Goal: Task Accomplishment & Management: Manage account settings

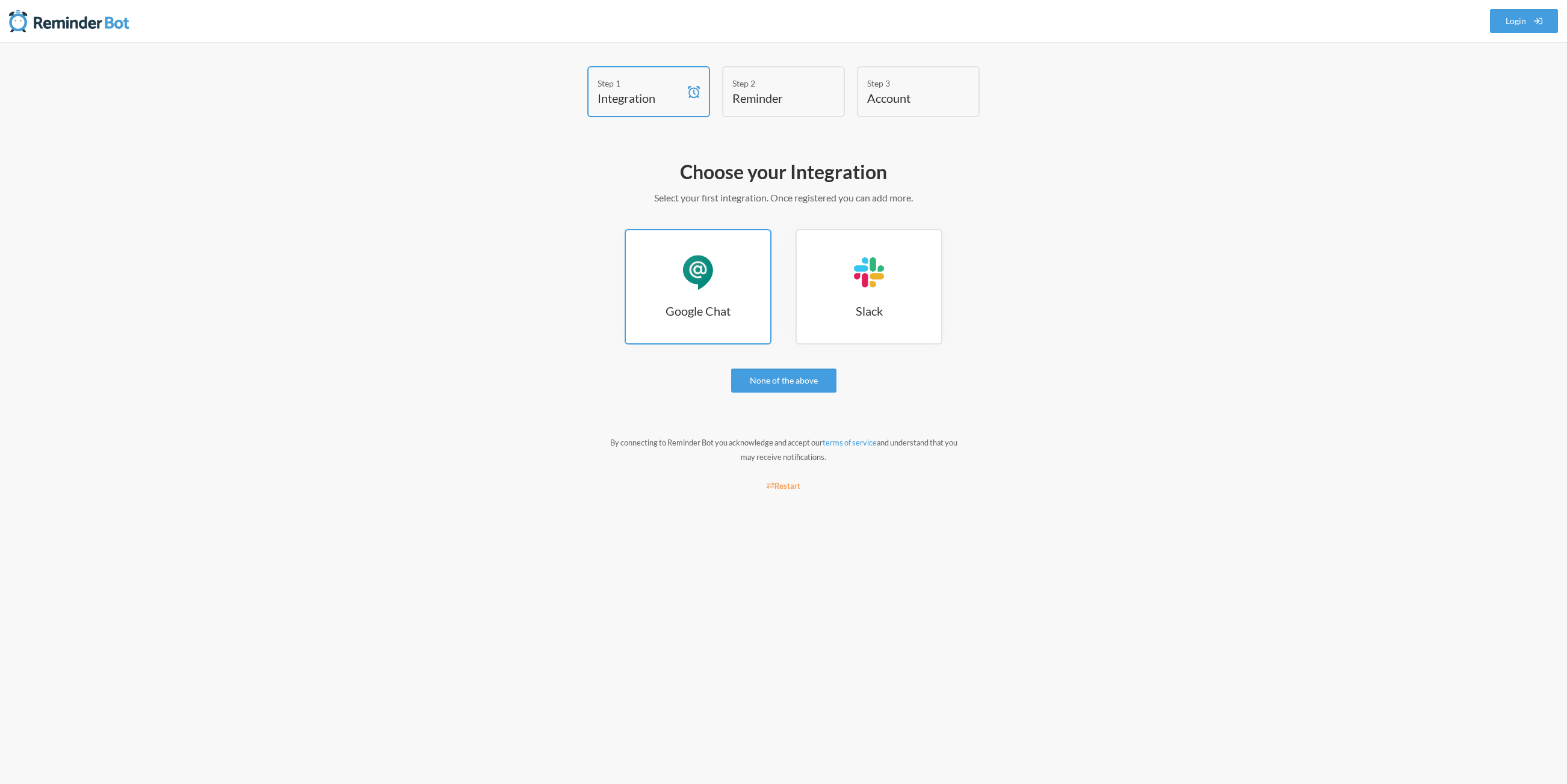
click at [738, 329] on link "Google Chat Google Chat" at bounding box center [698, 286] width 147 height 115
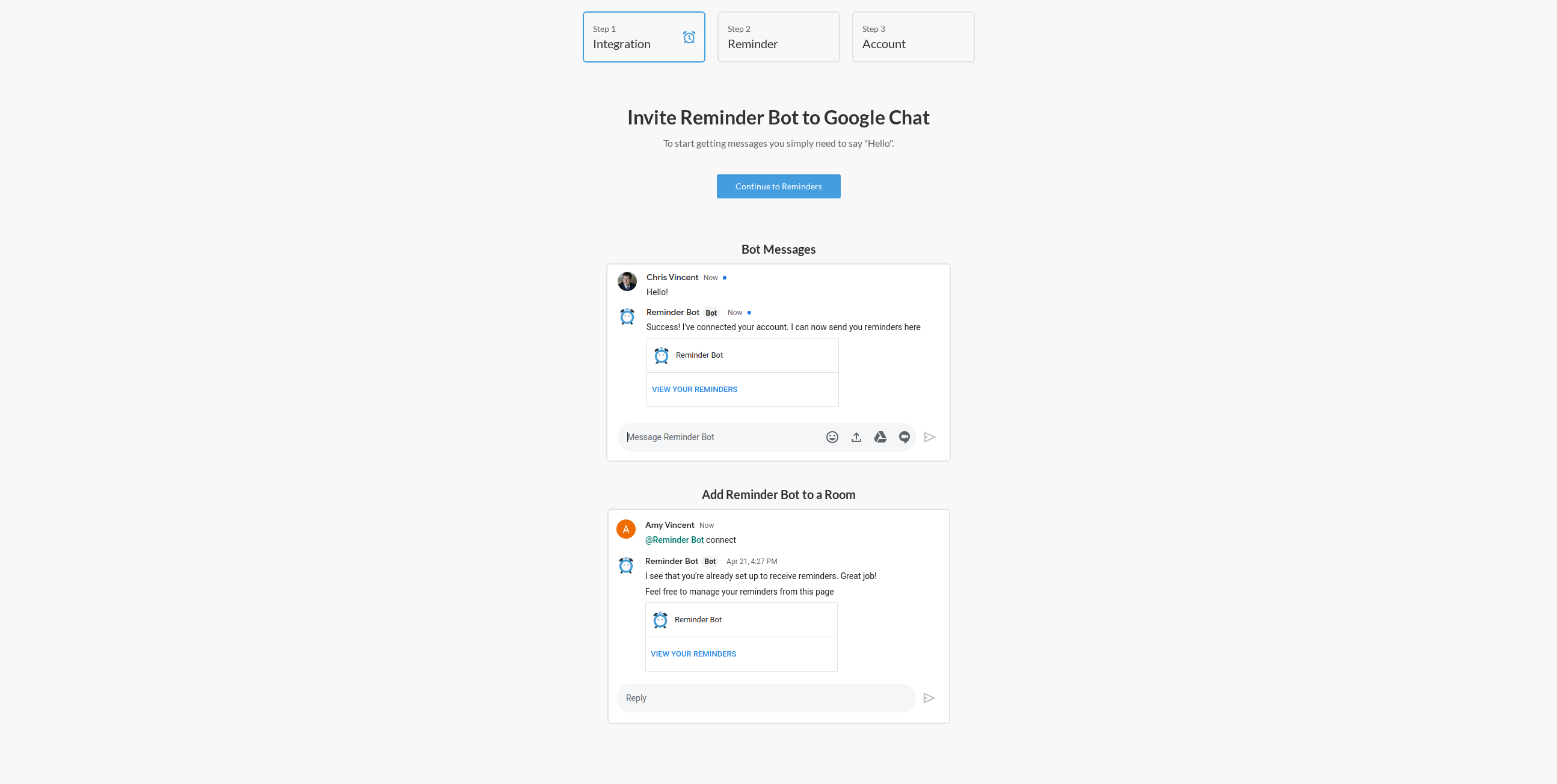
scroll to position [67, 0]
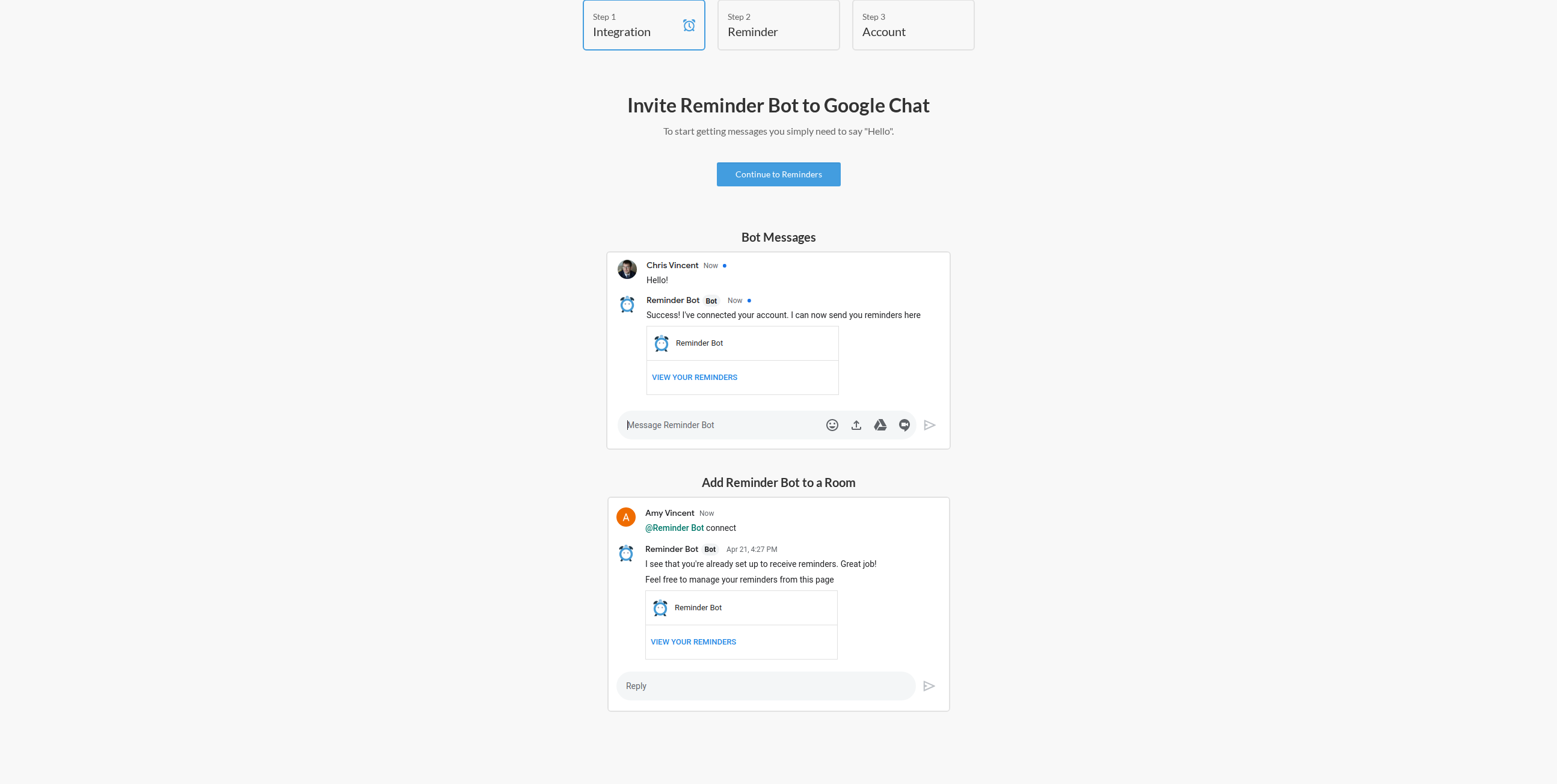
click at [703, 680] on img at bounding box center [778, 604] width 343 height 215
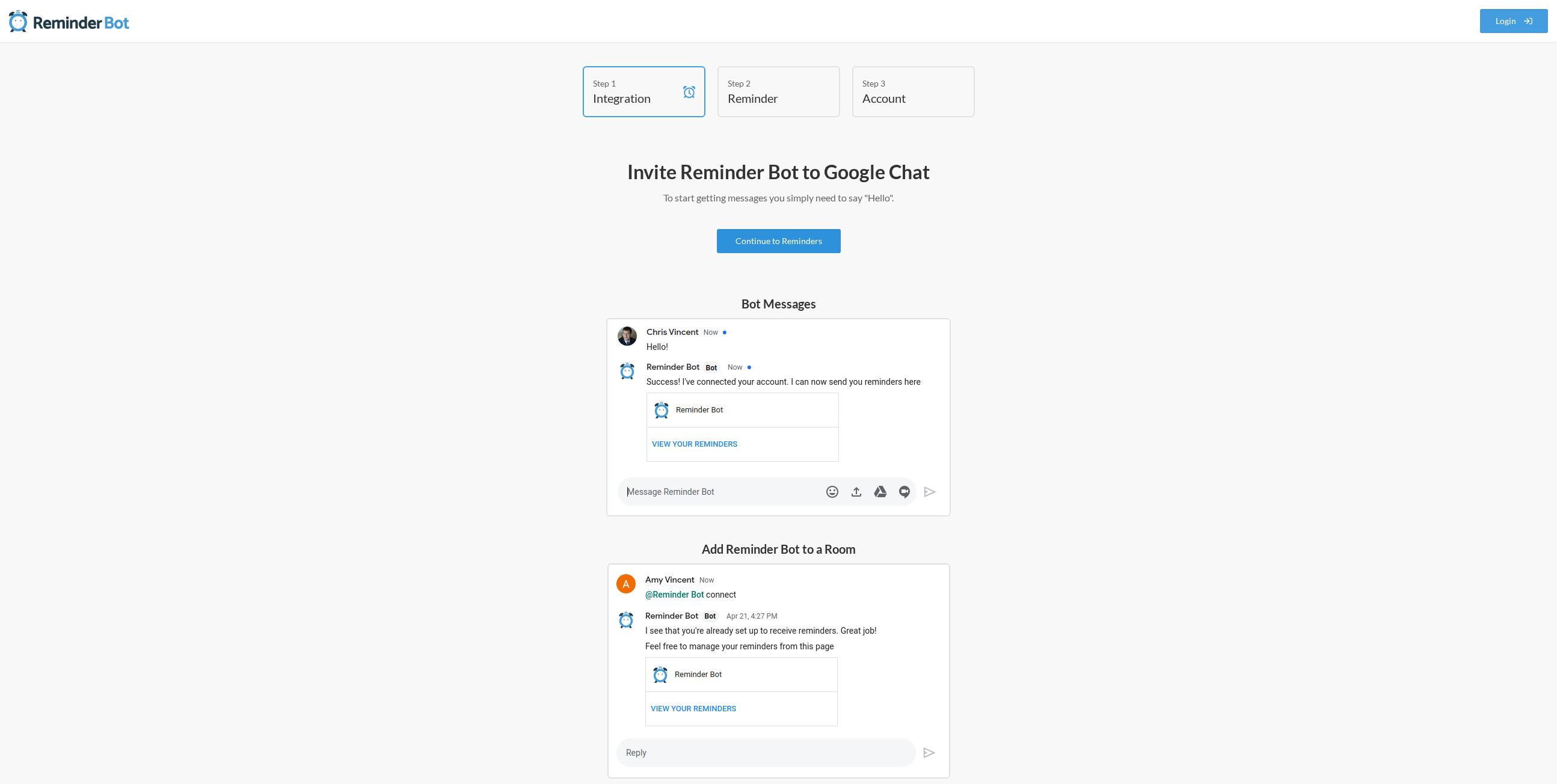
click at [797, 246] on link "Continue to Reminders" at bounding box center [779, 241] width 124 height 24
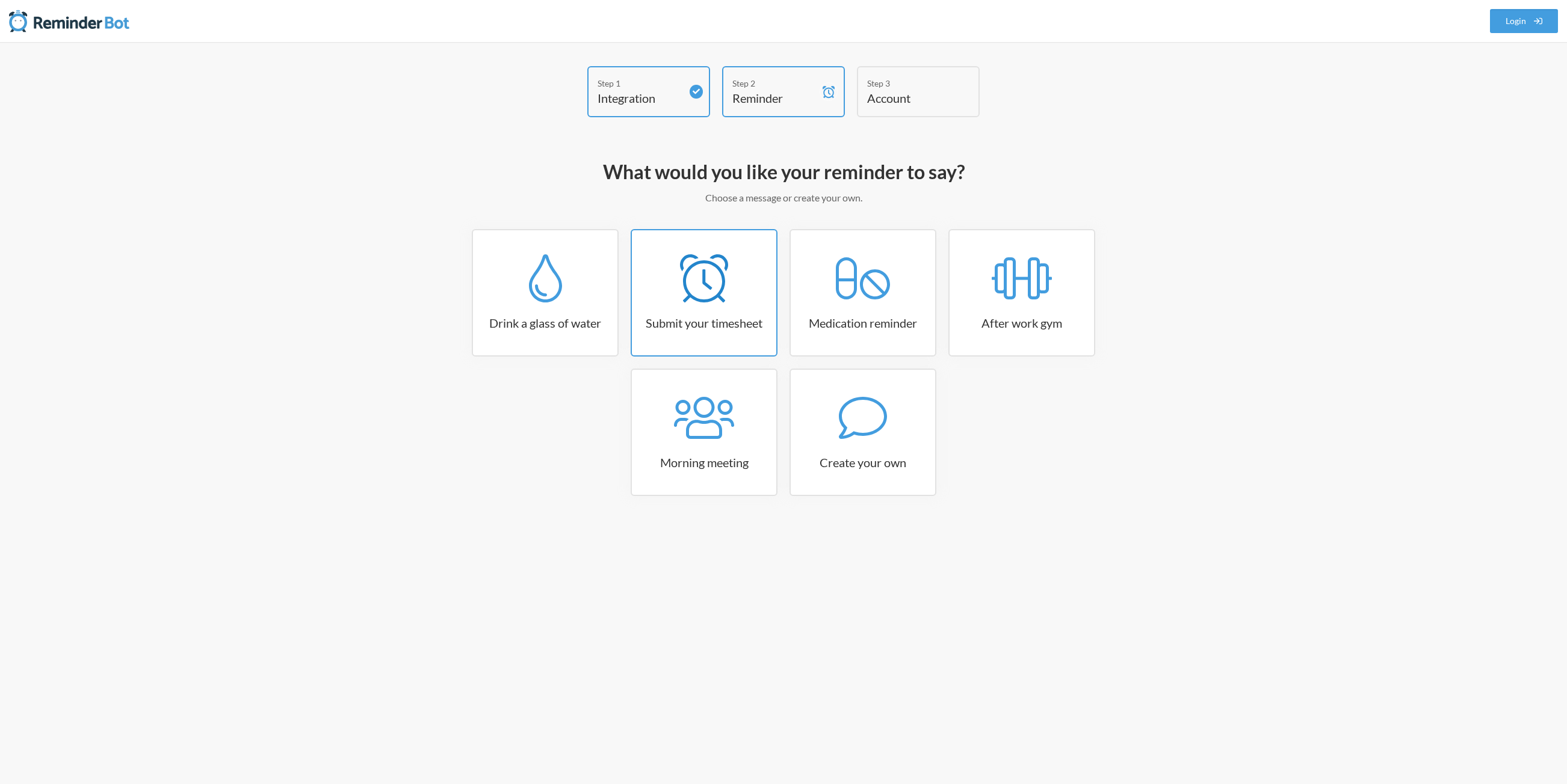
click at [718, 310] on link "Submit your timesheet" at bounding box center [704, 292] width 147 height 127
select select "15:30:00"
select select "true"
select select "16:30:00"
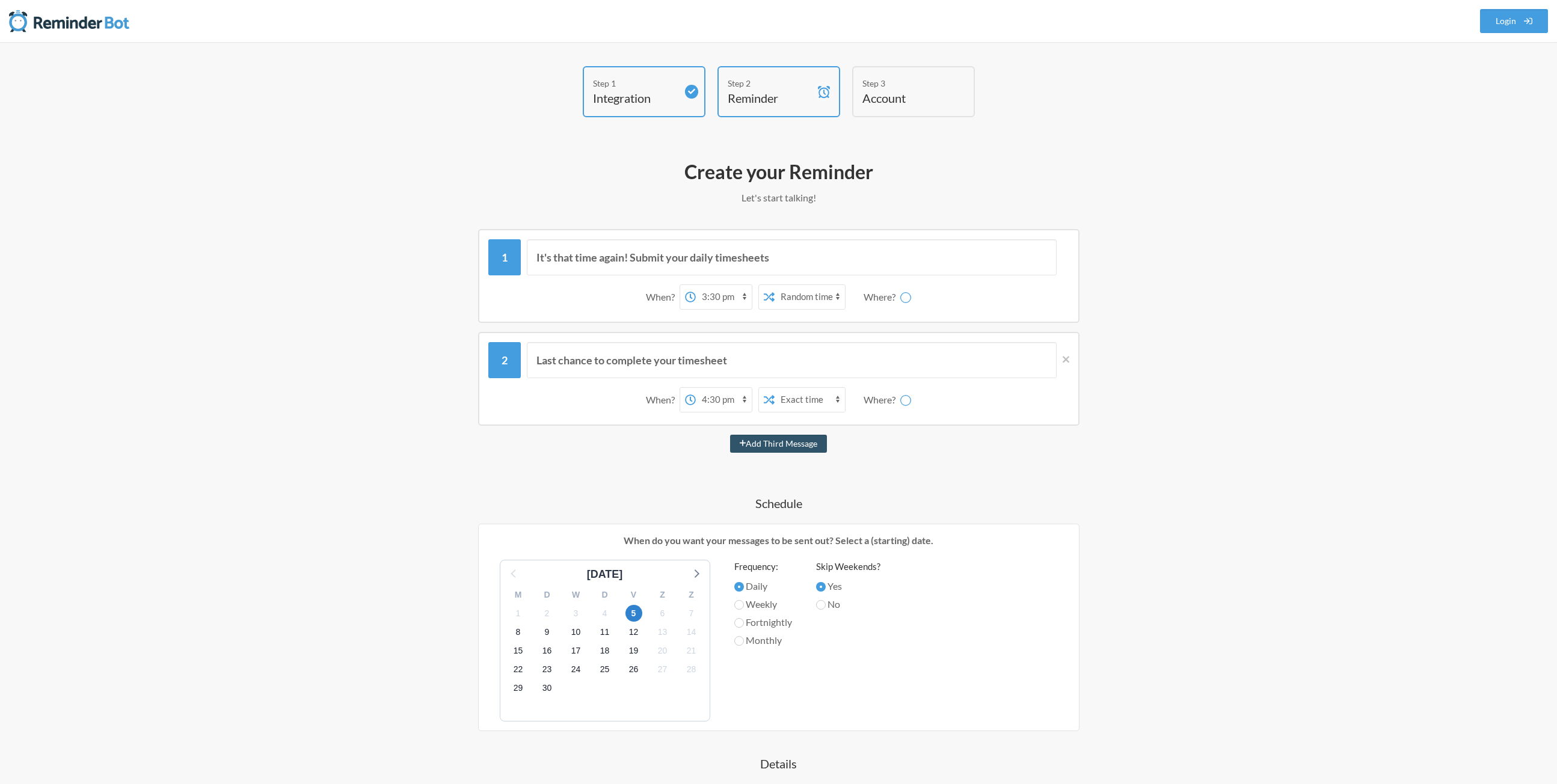
select select "spaces/AAQALWAUfNQ"
click at [920, 298] on select "Aidin Yavari tests aidin" at bounding box center [913, 297] width 90 height 24
click at [776, 300] on select "Exact time Random time" at bounding box center [762, 297] width 71 height 24
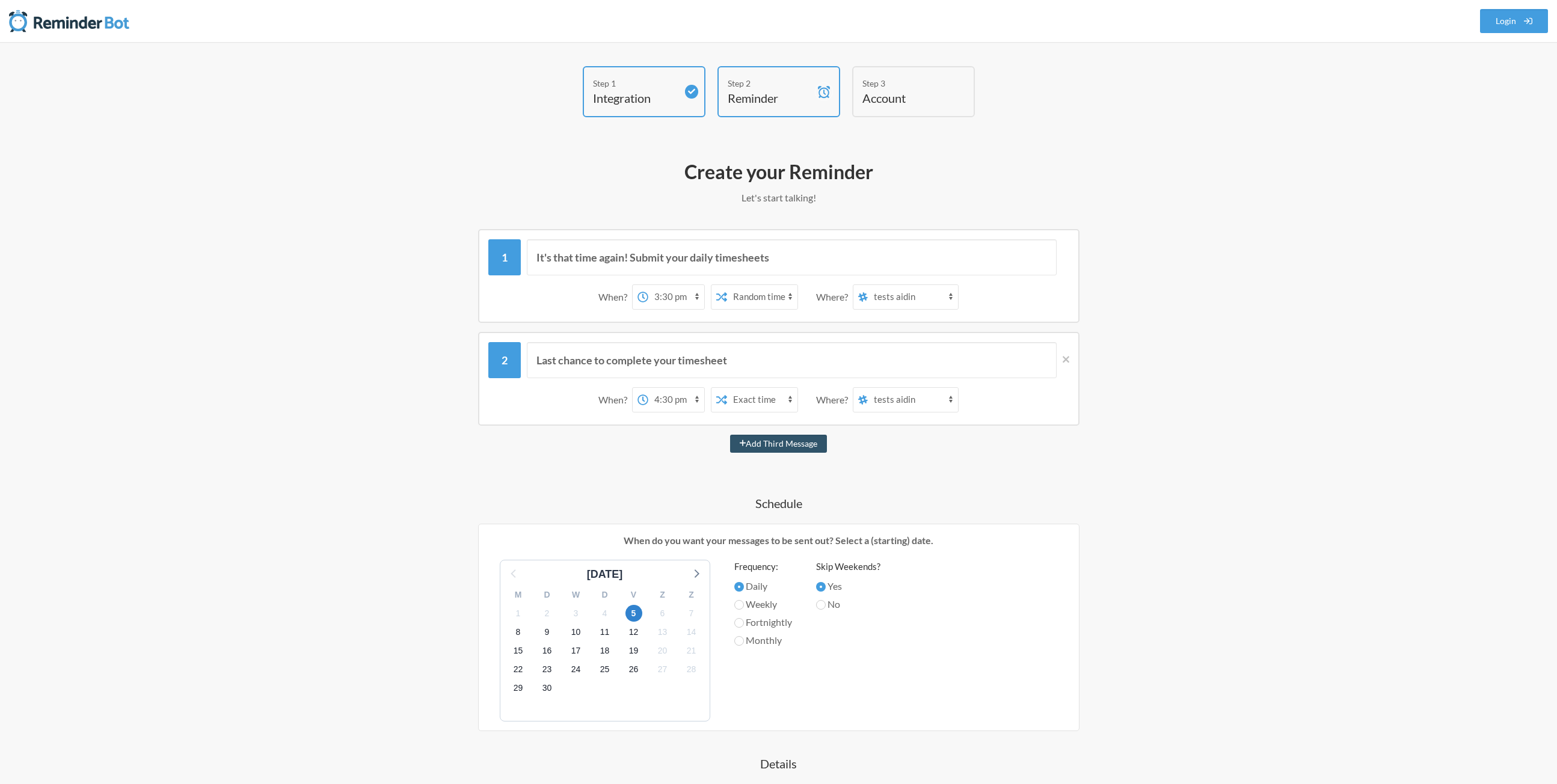
select select "false"
click at [735, 285] on select "Exact time Random time" at bounding box center [762, 297] width 71 height 24
click at [702, 252] on input "It's that time again! Submit your daily timesheets" at bounding box center [791, 257] width 530 height 36
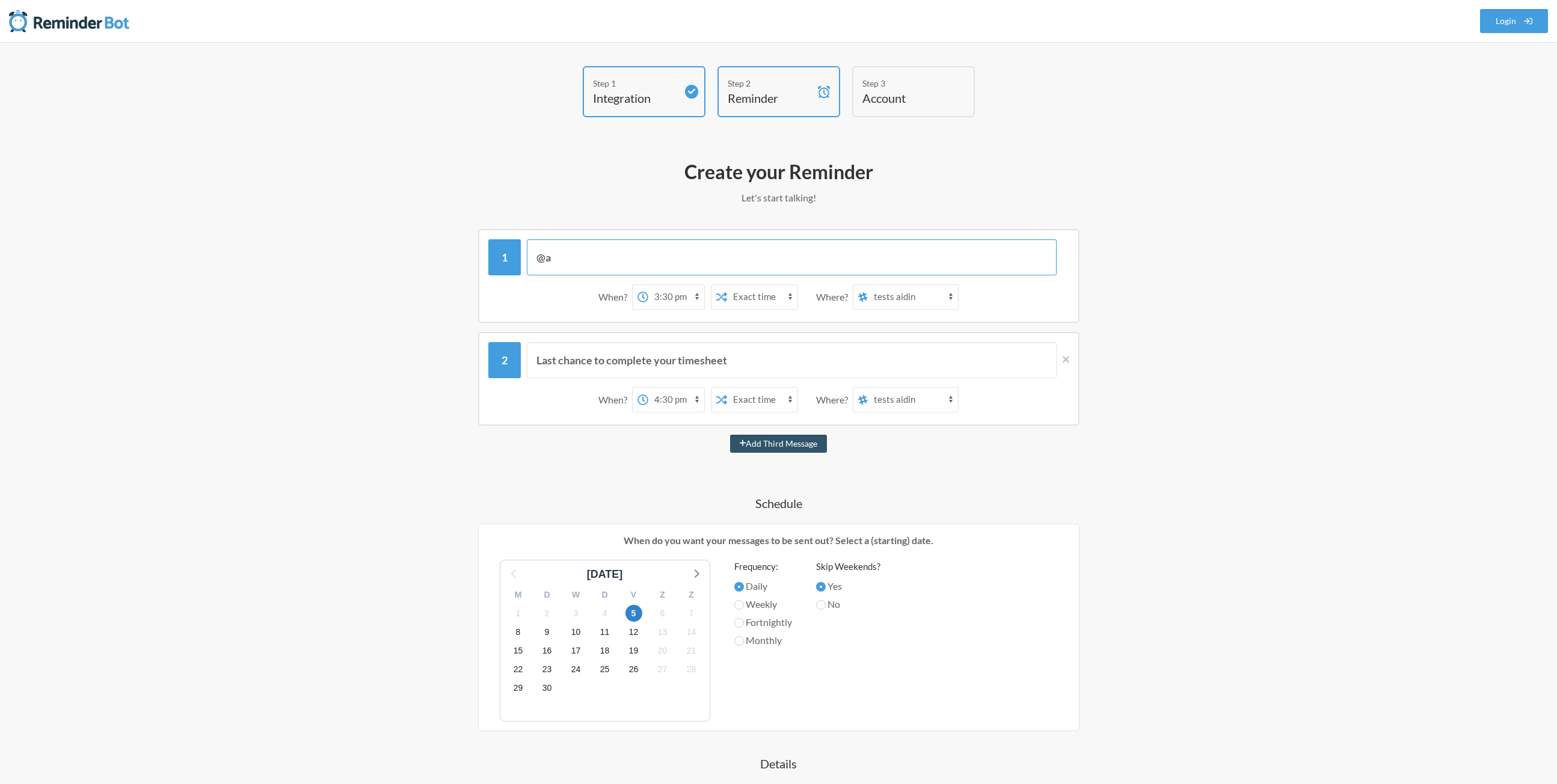
type input "@"
type input "R"
click at [688, 263] on input "It's that time again! Submit your daily timesheets" at bounding box center [791, 257] width 530 height 36
click at [620, 257] on input "It's that time again! Submit your daily timesheets" at bounding box center [791, 257] width 530 height 36
drag, startPoint x: 620, startPoint y: 257, endPoint x: 554, endPoint y: 259, distance: 66.0
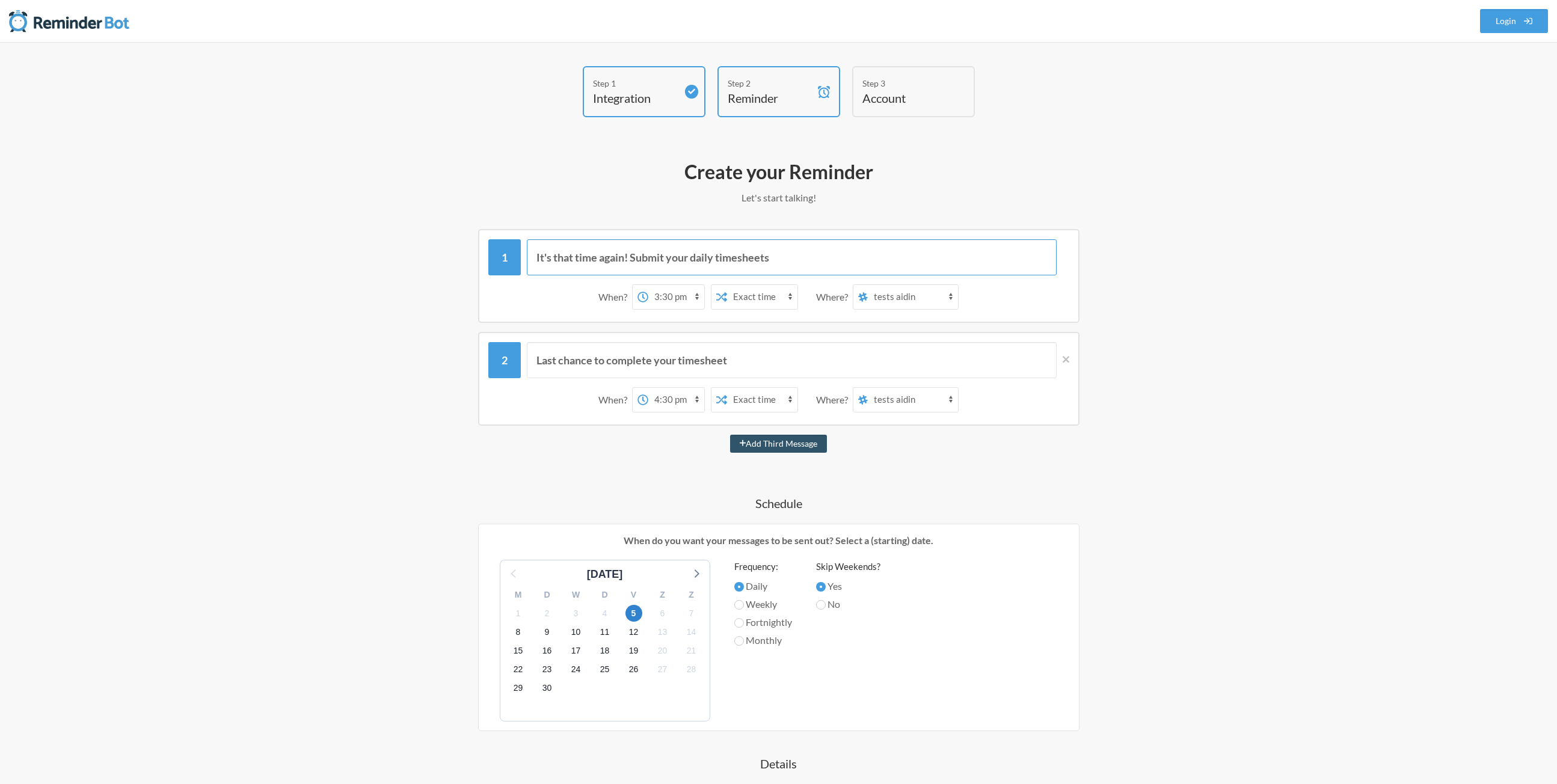
click at [554, 259] on input "It's that time again! Submit your daily timesheets" at bounding box center [791, 257] width 530 height 36
click at [715, 261] on input "REMINDER! Submit your daily timesheets" at bounding box center [791, 257] width 530 height 36
drag, startPoint x: 715, startPoint y: 261, endPoint x: 674, endPoint y: 255, distance: 41.4
click at [674, 255] on input "REMINDER! Submit your daily timesheets" at bounding box center [791, 257] width 530 height 36
drag, startPoint x: 746, startPoint y: 275, endPoint x: 599, endPoint y: 271, distance: 147.1
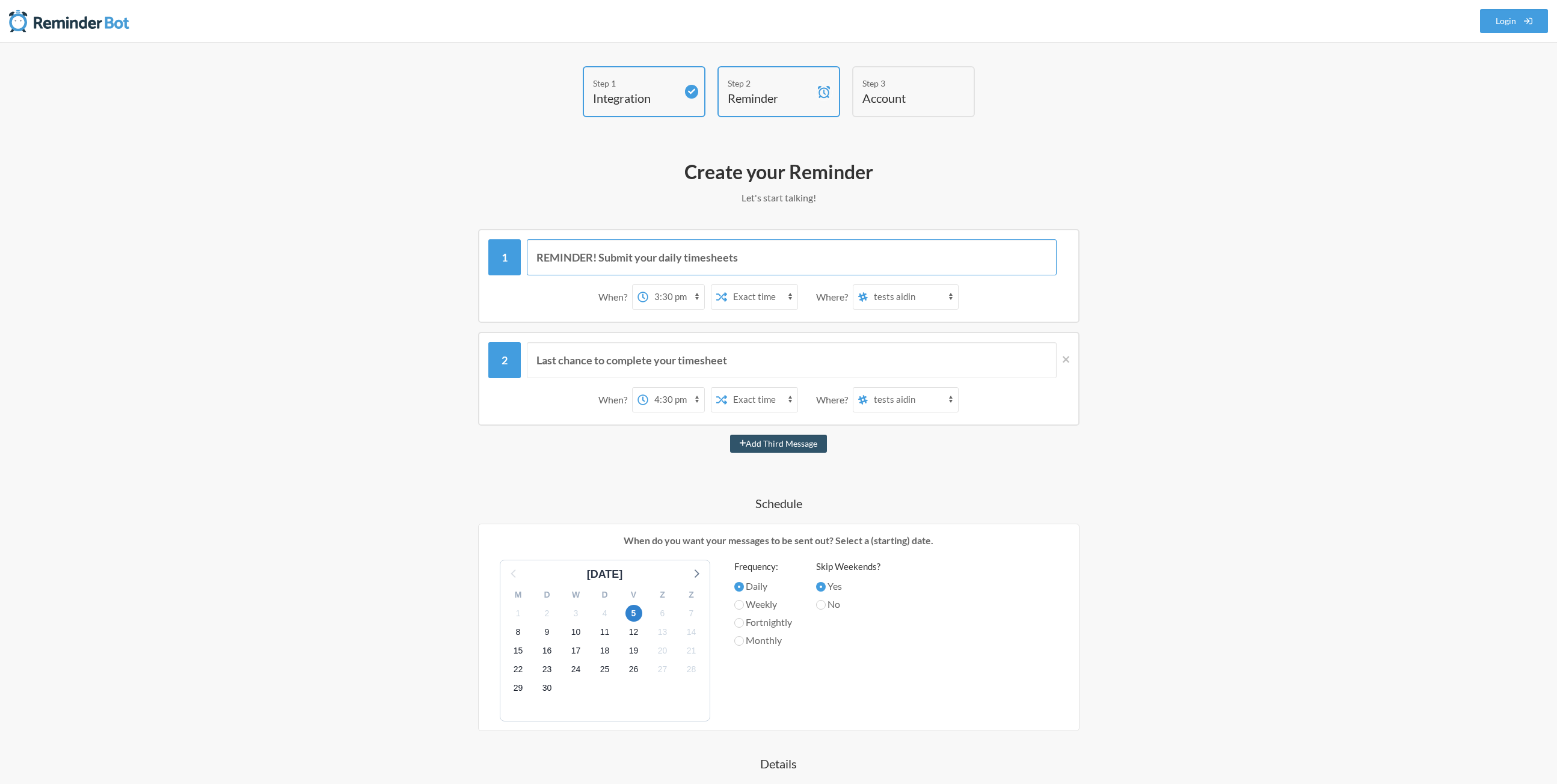
click at [599, 271] on input "REMINDER! Submit your daily timesheets" at bounding box center [791, 257] width 530 height 36
click at [707, 266] on input "REMINDER! Submit your daily timesheets" at bounding box center [791, 257] width 530 height 36
click at [726, 257] on input "REMINDER! Submit your daily timesheets" at bounding box center [791, 257] width 530 height 36
drag, startPoint x: 726, startPoint y: 257, endPoint x: 611, endPoint y: 255, distance: 115.0
click at [611, 255] on input "REMINDER! Submit your daily timesheets" at bounding box center [791, 257] width 530 height 36
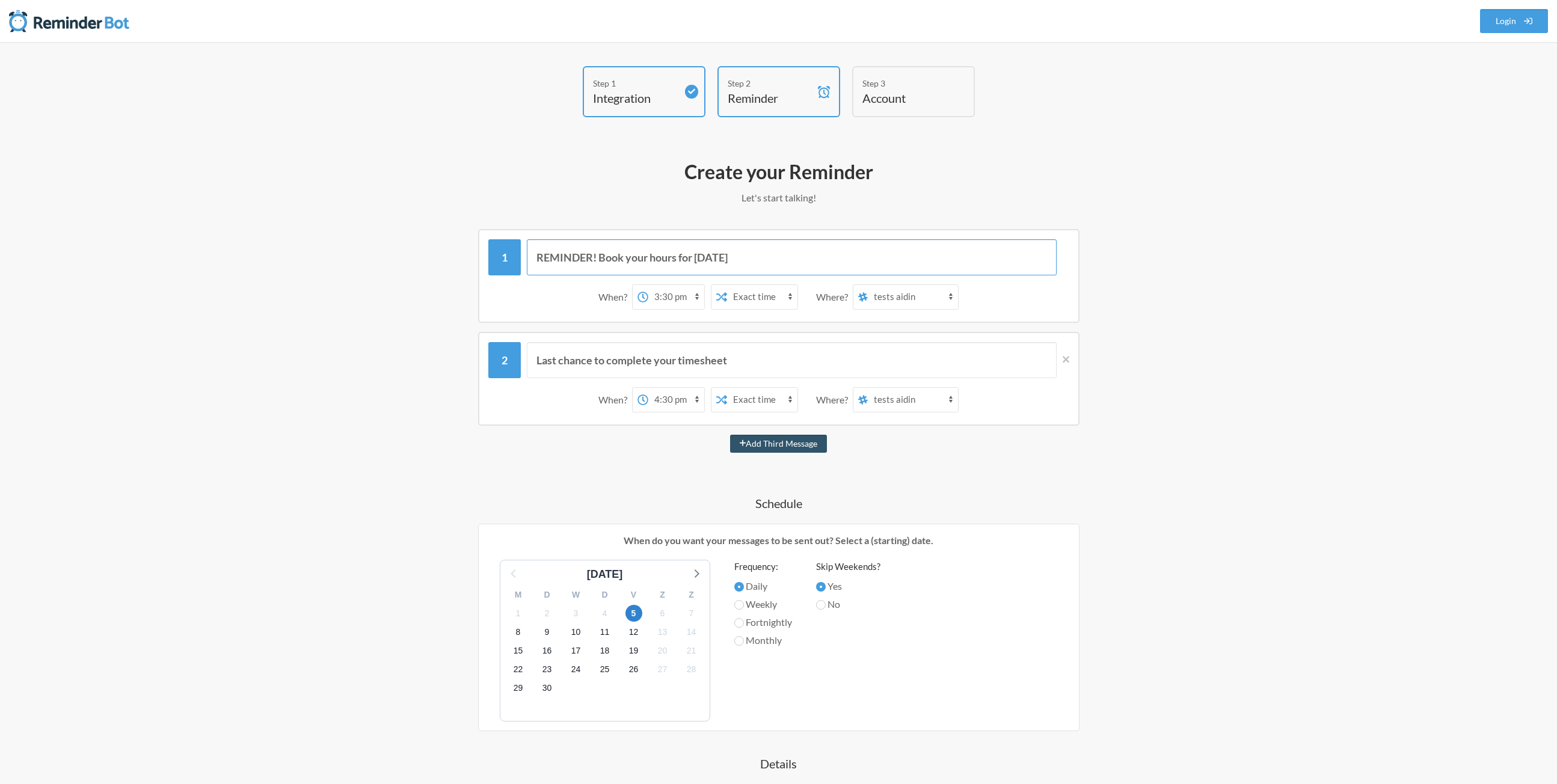
type input "REMINDER! Book your hours for today"
click at [691, 294] on select "12:00 am 12:15 am 12:30 am 12:45 am 1:00 am 1:15 am 1:30 am 1:45 am 2:00 am 2:1…" at bounding box center [676, 297] width 56 height 24
select select "16:45:00"
click at [656, 285] on select "12:00 am 12:15 am 12:30 am 12:45 am 1:00 am 1:15 am 1:30 am 1:45 am 2:00 am 2:1…" at bounding box center [676, 297] width 56 height 24
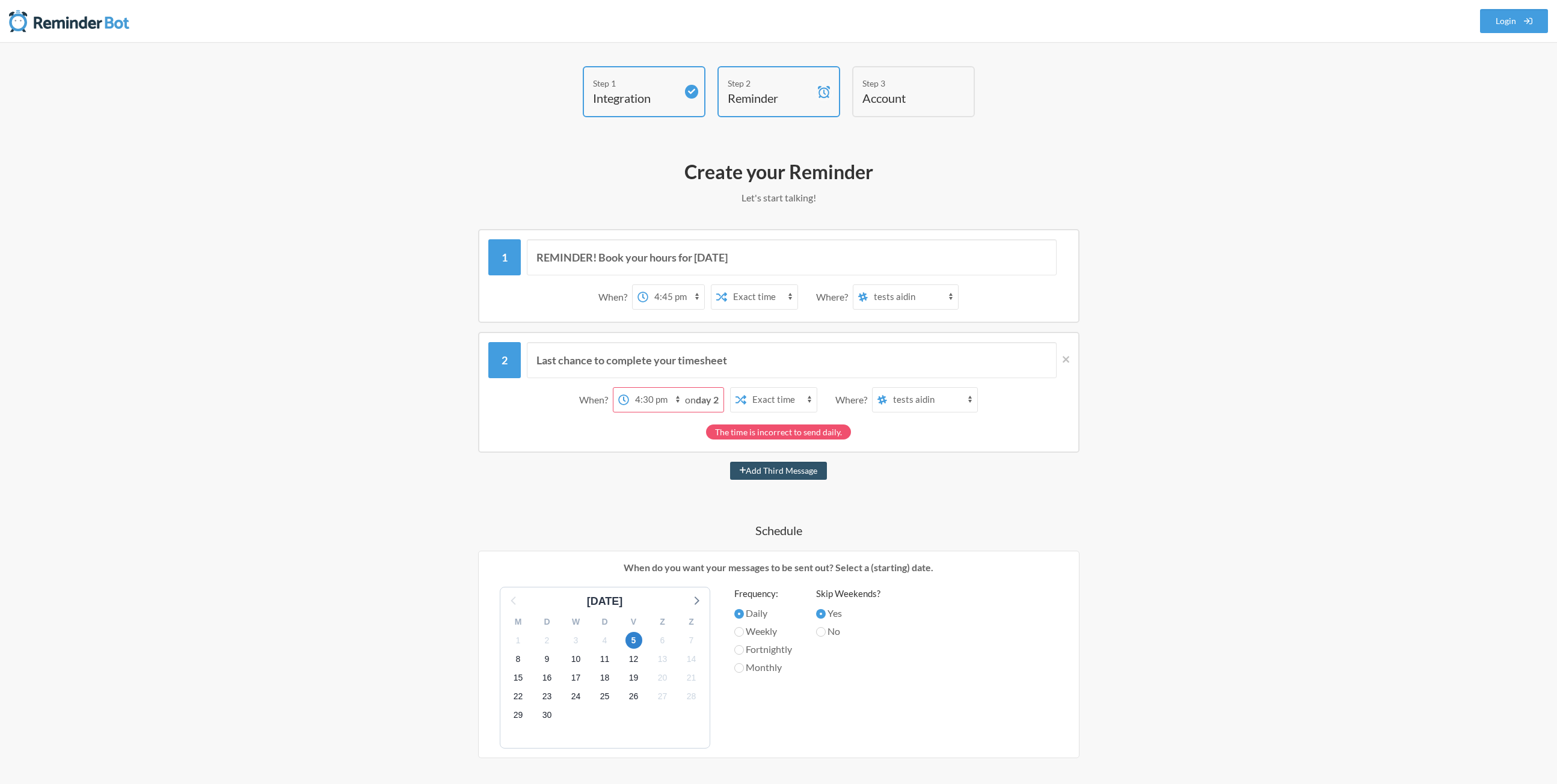
click at [719, 405] on strong "day 2" at bounding box center [707, 399] width 23 height 11
click at [766, 257] on input "REMINDER! Book your hours for today" at bounding box center [791, 257] width 530 height 36
drag, startPoint x: 937, startPoint y: 266, endPoint x: 725, endPoint y: 247, distance: 212.8
click at [725, 247] on input "REMINDER! Book your hours for today as soon as possible if you haven't already." at bounding box center [791, 257] width 530 height 36
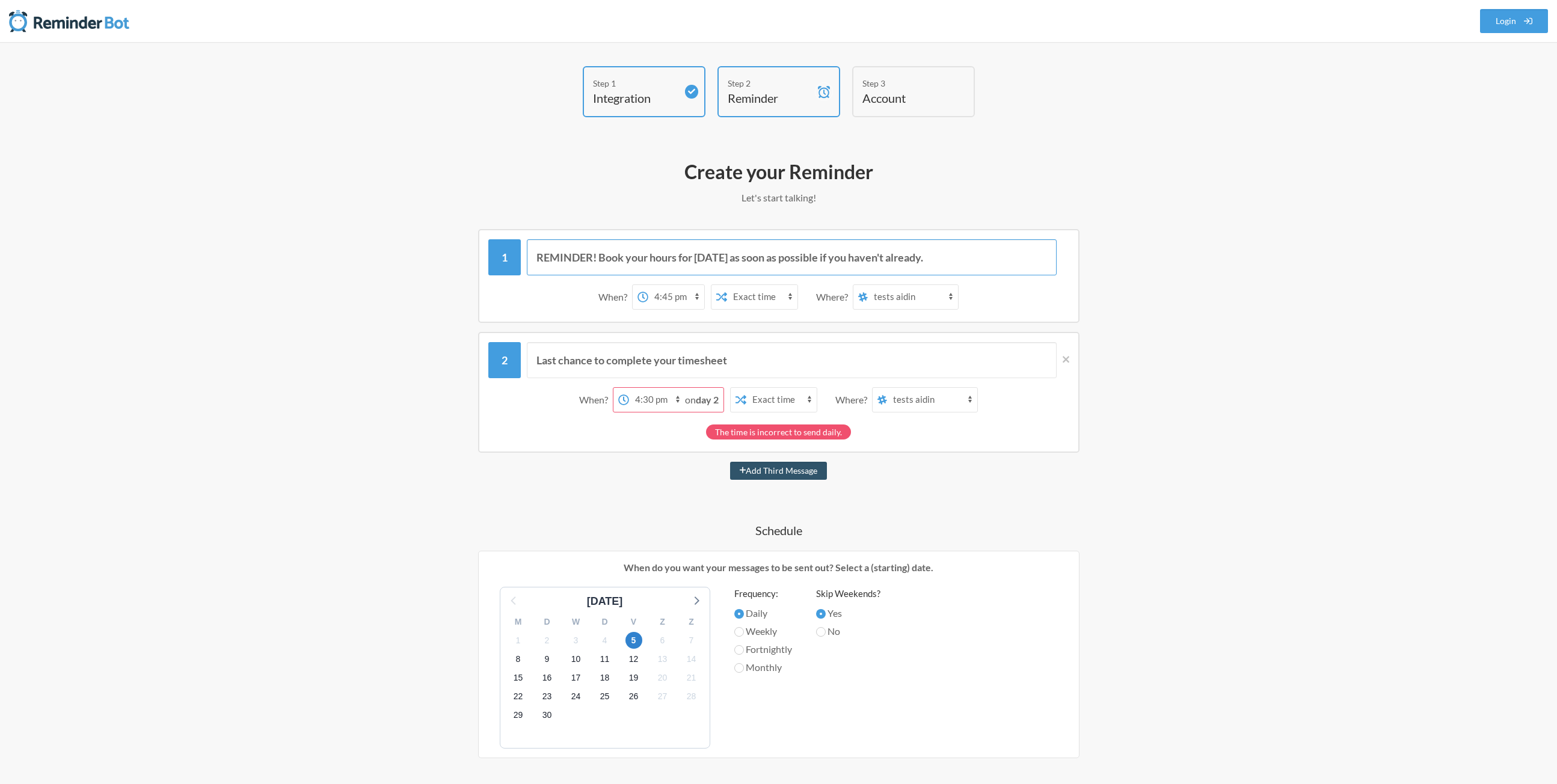
click at [727, 249] on input "REMINDER! Book your hours for today as soon as possible if you haven't already." at bounding box center [791, 257] width 530 height 36
click at [731, 252] on input "REMINDER! Book your hours for today as soon as possible if you haven't already." at bounding box center [791, 257] width 530 height 36
drag, startPoint x: 731, startPoint y: 252, endPoint x: 809, endPoint y: 256, distance: 78.1
click at [809, 256] on input "REMINDER! Book your hours for today as soon as possible if you haven't already." at bounding box center [791, 257] width 530 height 36
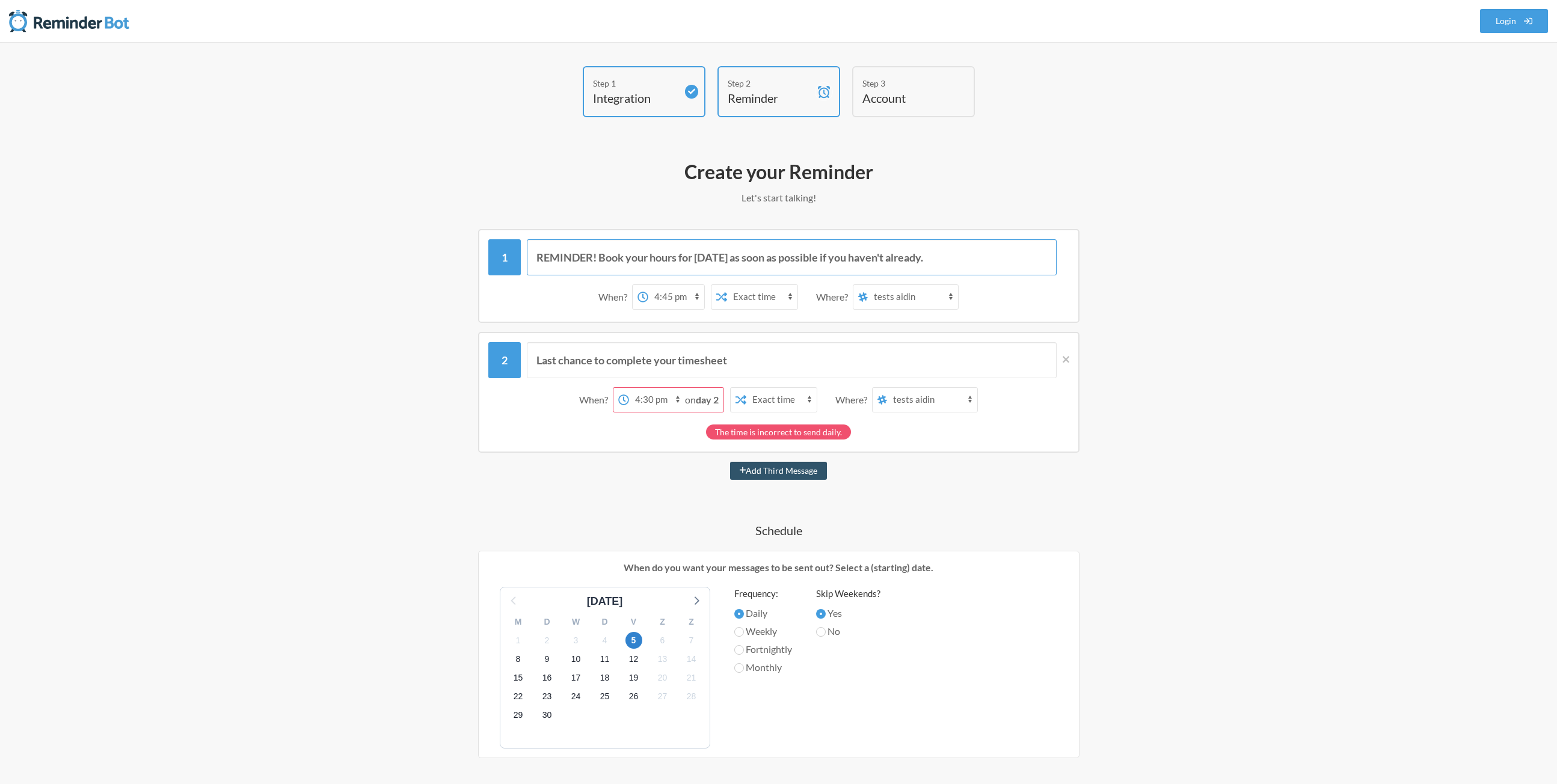
type input "REMINDER! Book your hours for today as soon as possible if you haven't already."
click at [912, 303] on select "Aidin Yavari tests aidin" at bounding box center [913, 297] width 90 height 24
click at [700, 297] on select "12:00 am 12:15 am 12:30 am 12:45 am 1:00 am 1:15 am 1:30 am 1:45 am 2:00 am 2:1…" at bounding box center [676, 297] width 56 height 24
select select "14:15:00"
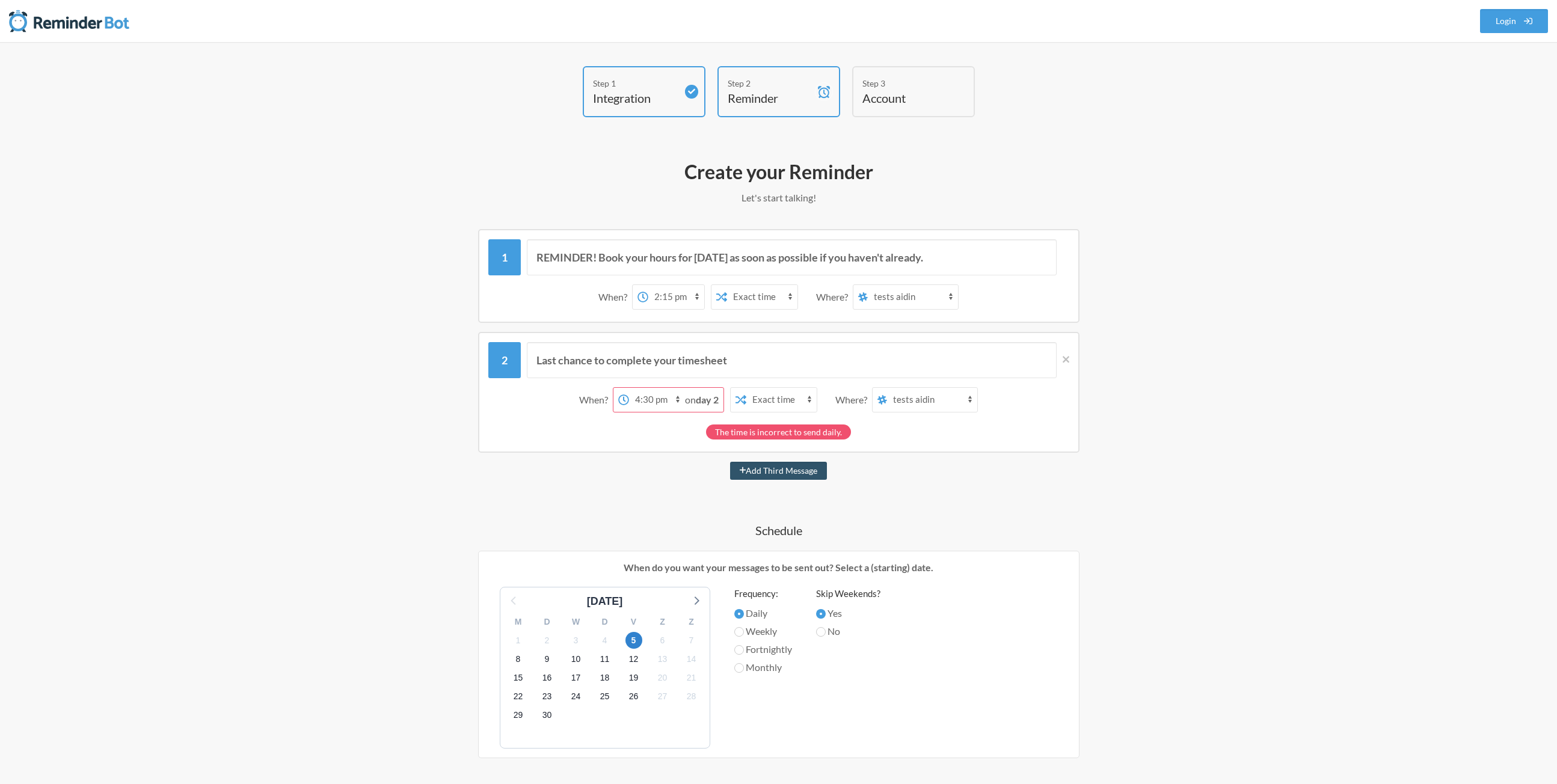
click at [656, 285] on select "12:00 am 12:15 am 12:30 am 12:45 am 1:00 am 1:15 am 1:30 am 1:45 am 2:00 am 2:1…" at bounding box center [676, 297] width 56 height 24
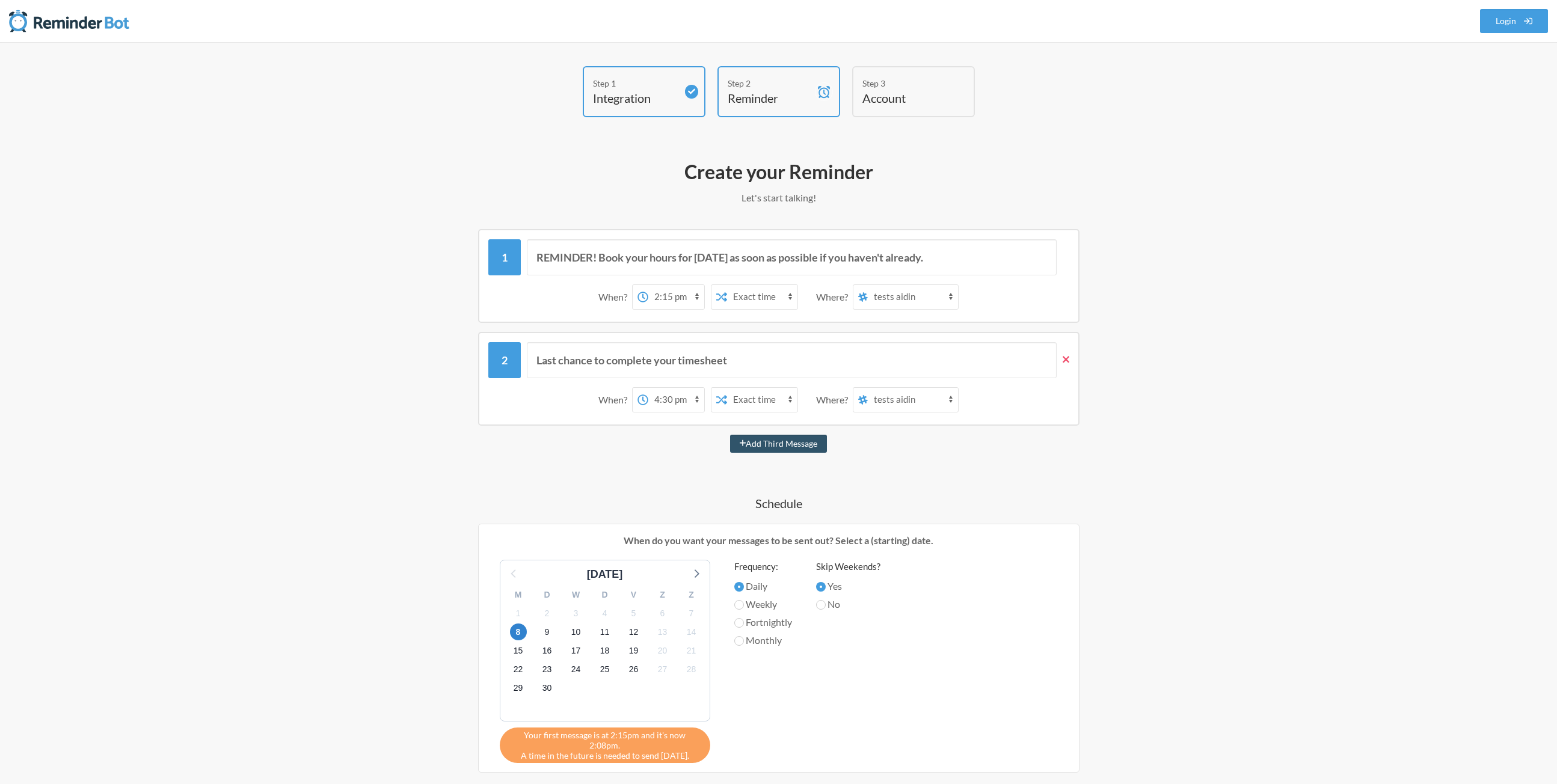
click at [1067, 356] on icon at bounding box center [1066, 360] width 7 height 11
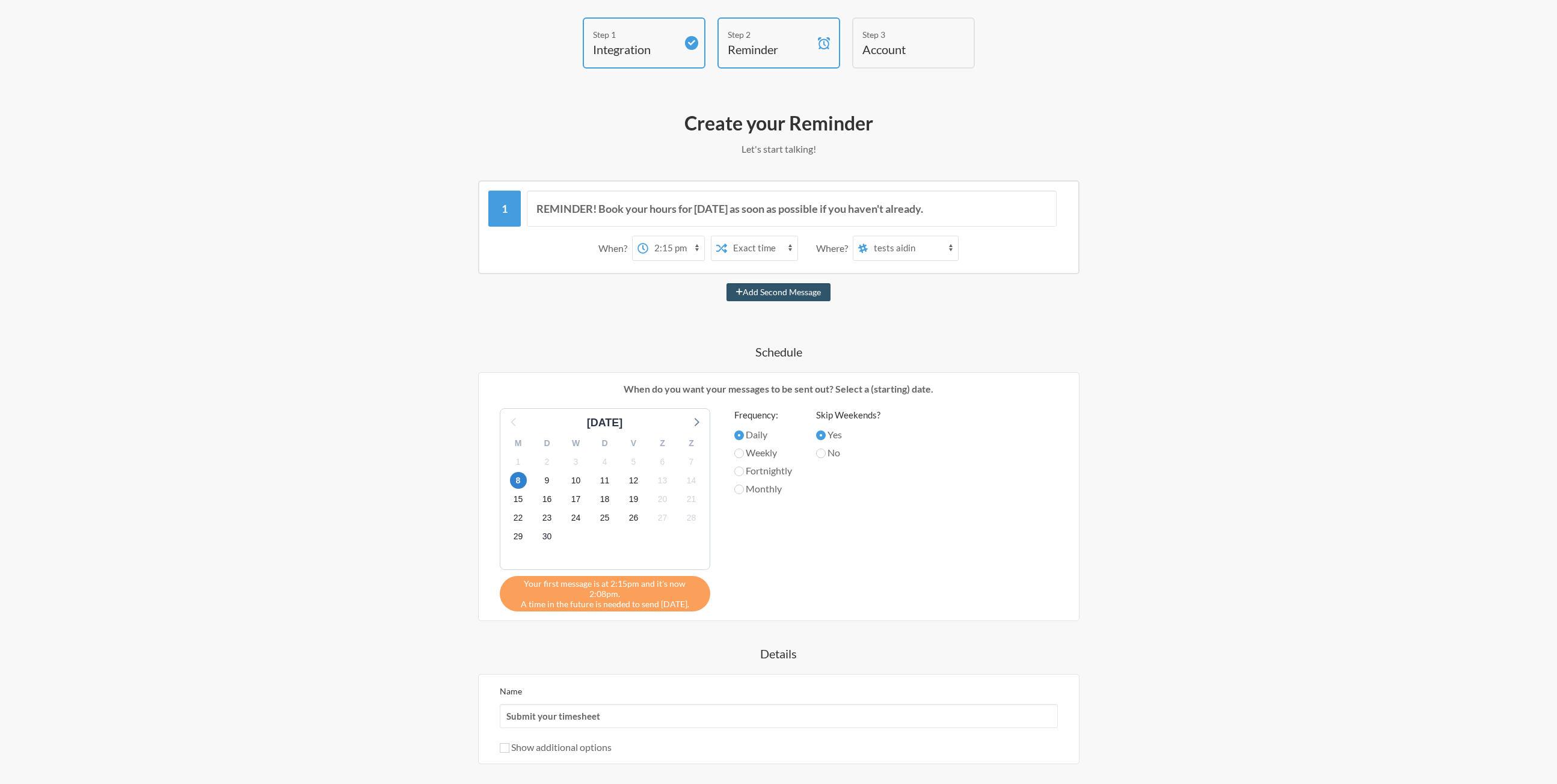
scroll to position [174, 0]
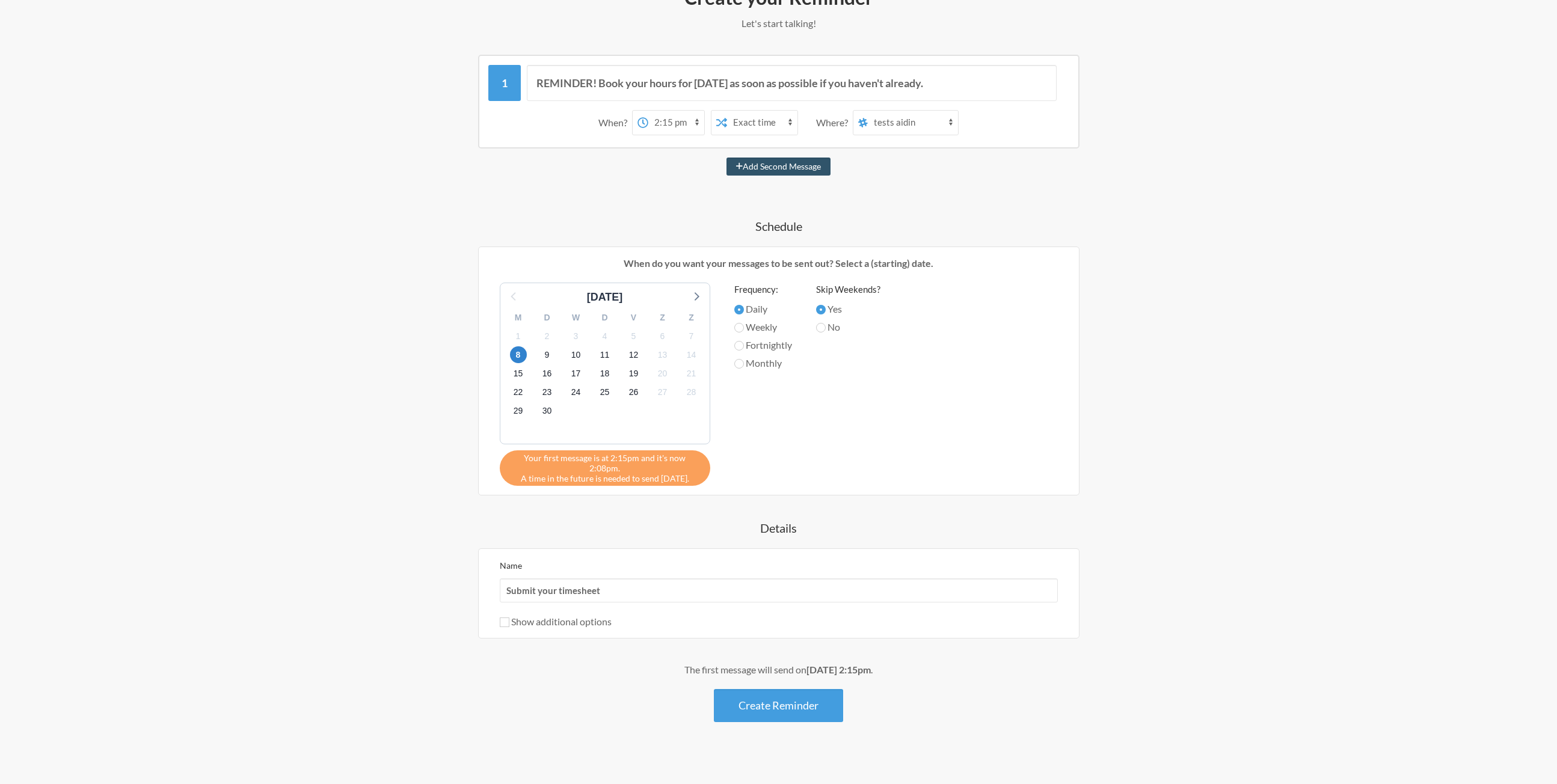
click at [786, 444] on div "Frequency: Daily Weekly Fortnightly Monthly" at bounding box center [763, 381] width 57 height 197
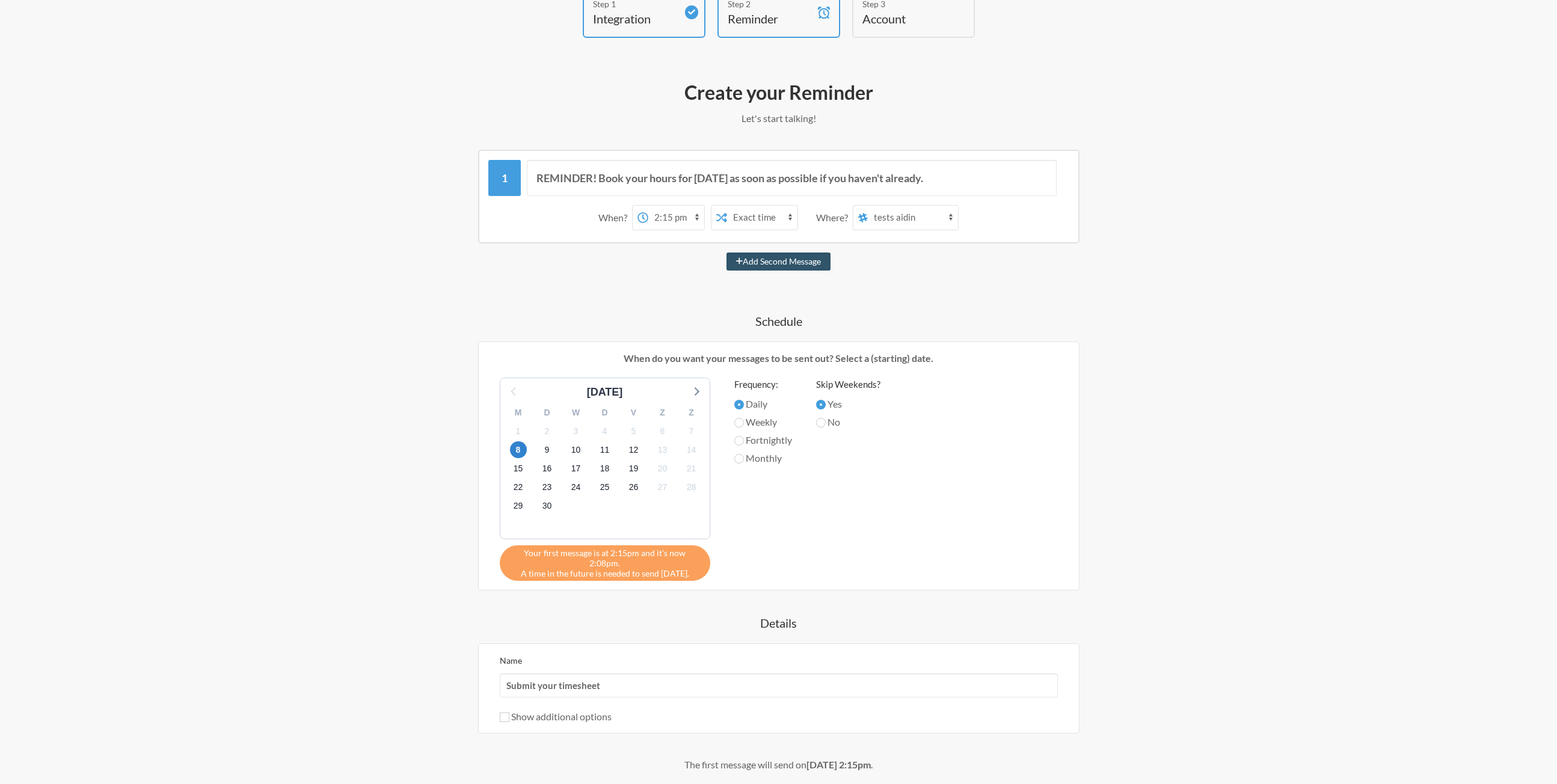
scroll to position [54, 0]
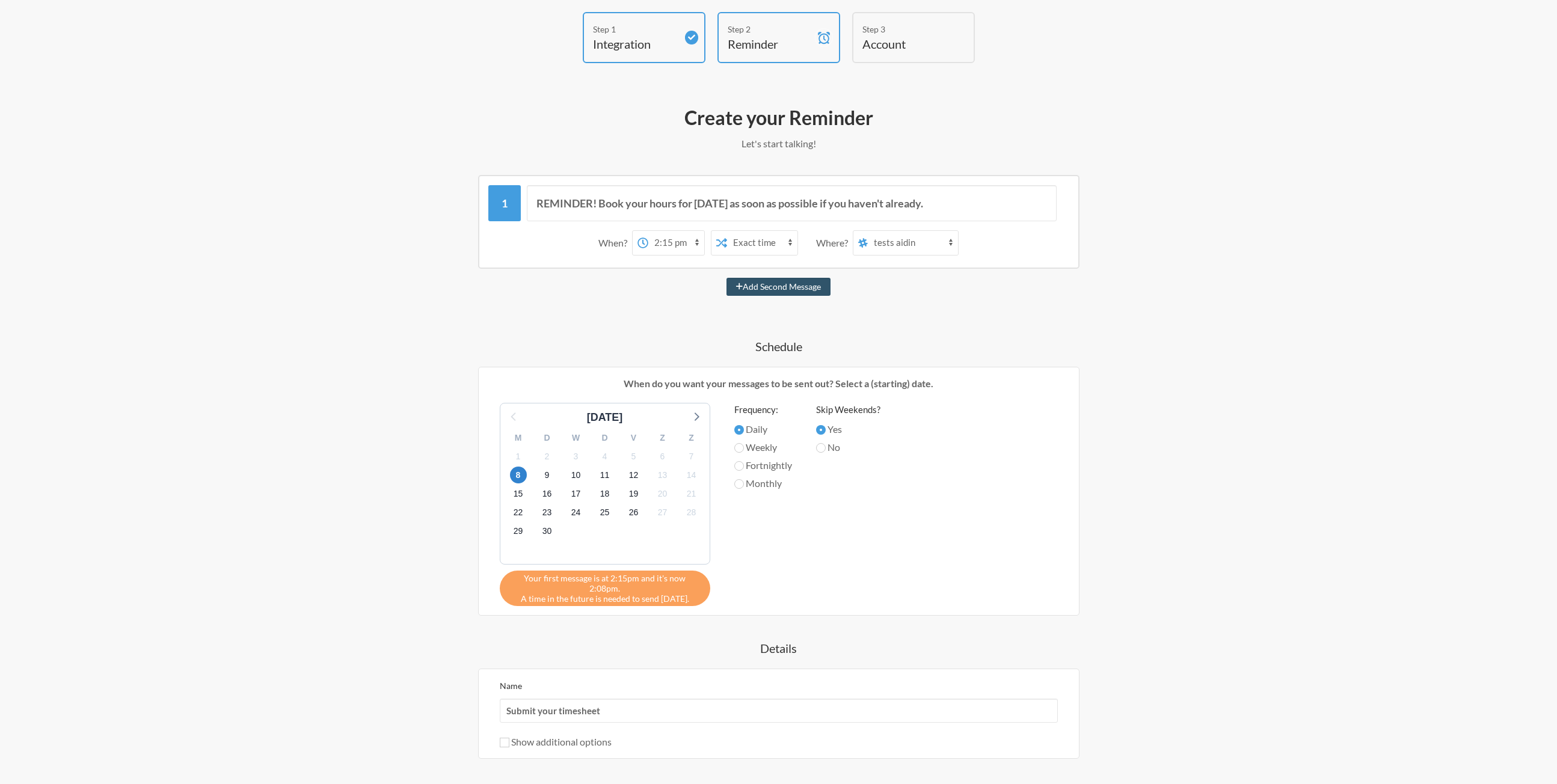
click at [780, 245] on select "Exact time Random time" at bounding box center [762, 243] width 71 height 24
click at [735, 231] on select "Exact time Random time" at bounding box center [762, 243] width 71 height 24
click at [777, 243] on select "Exact time Random time" at bounding box center [762, 243] width 71 height 24
select select "false"
click at [735, 231] on select "Exact time Random time" at bounding box center [762, 243] width 71 height 24
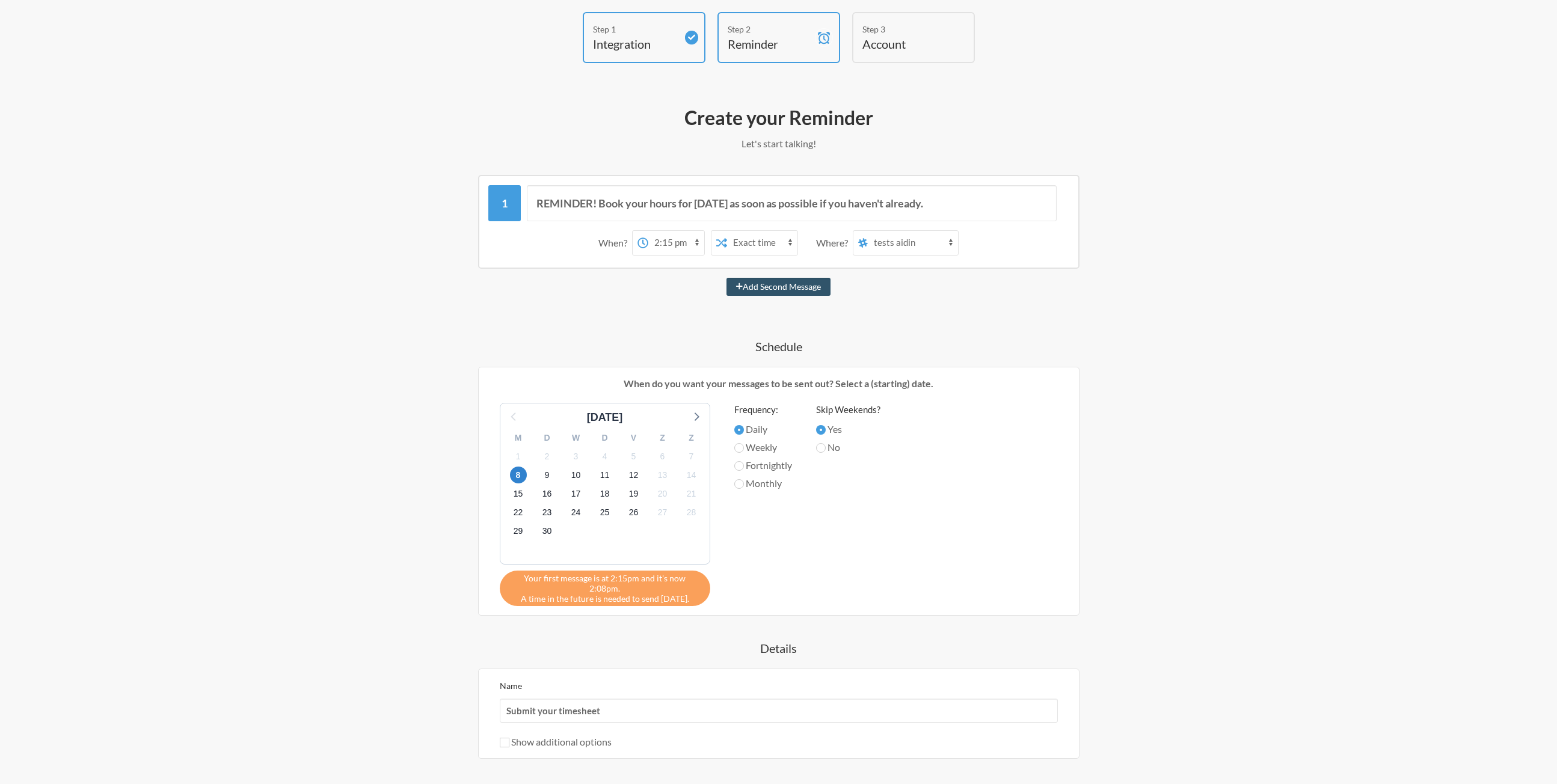
click at [779, 314] on div "REMINDER! Book your hours for today as soon as possible if you haven't already.…" at bounding box center [778, 508] width 698 height 667
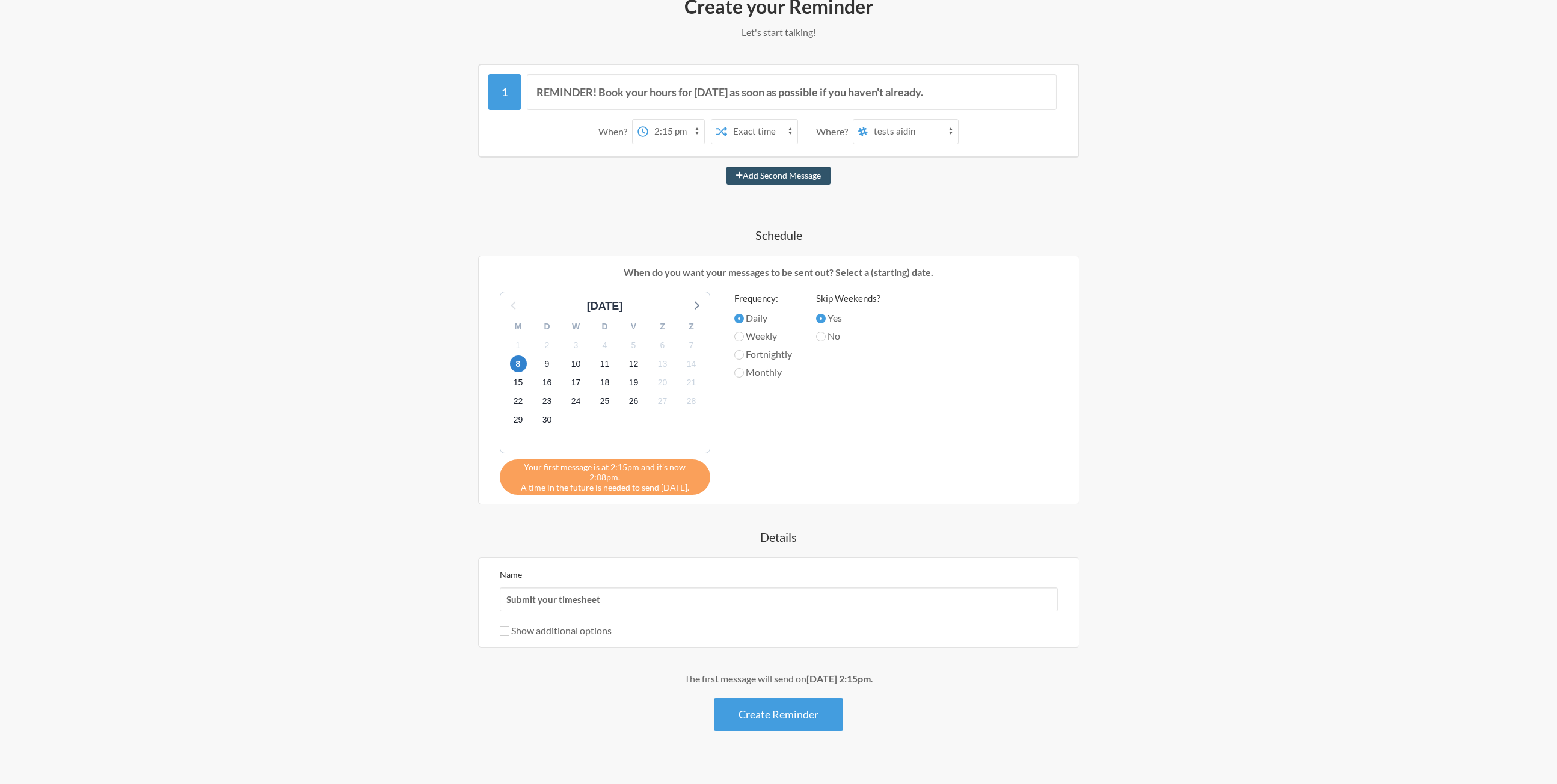
scroll to position [174, 0]
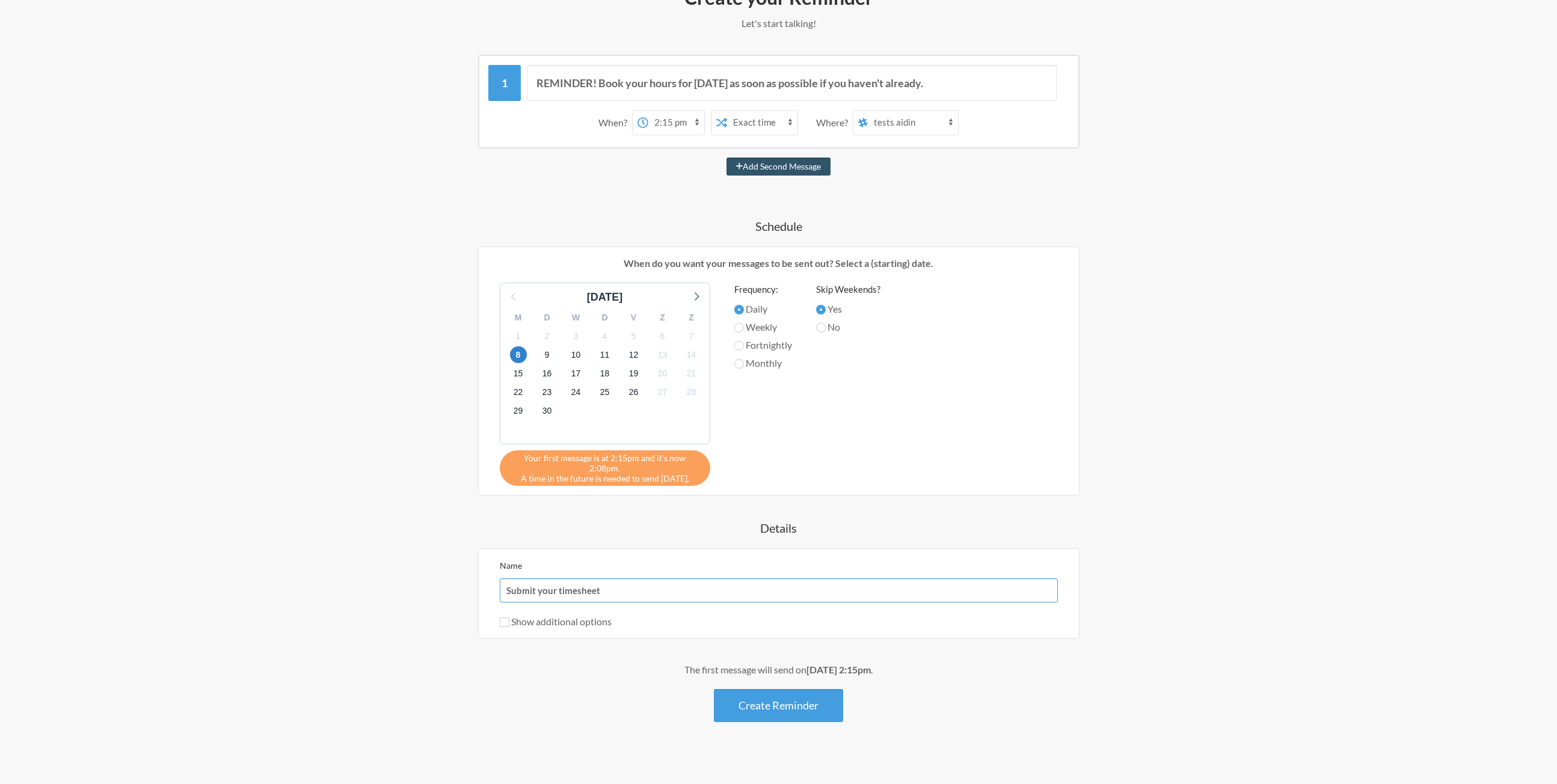
click at [719, 585] on input "Submit your timesheet" at bounding box center [779, 591] width 558 height 24
click at [741, 689] on button "Create Reminder" at bounding box center [779, 705] width 129 height 33
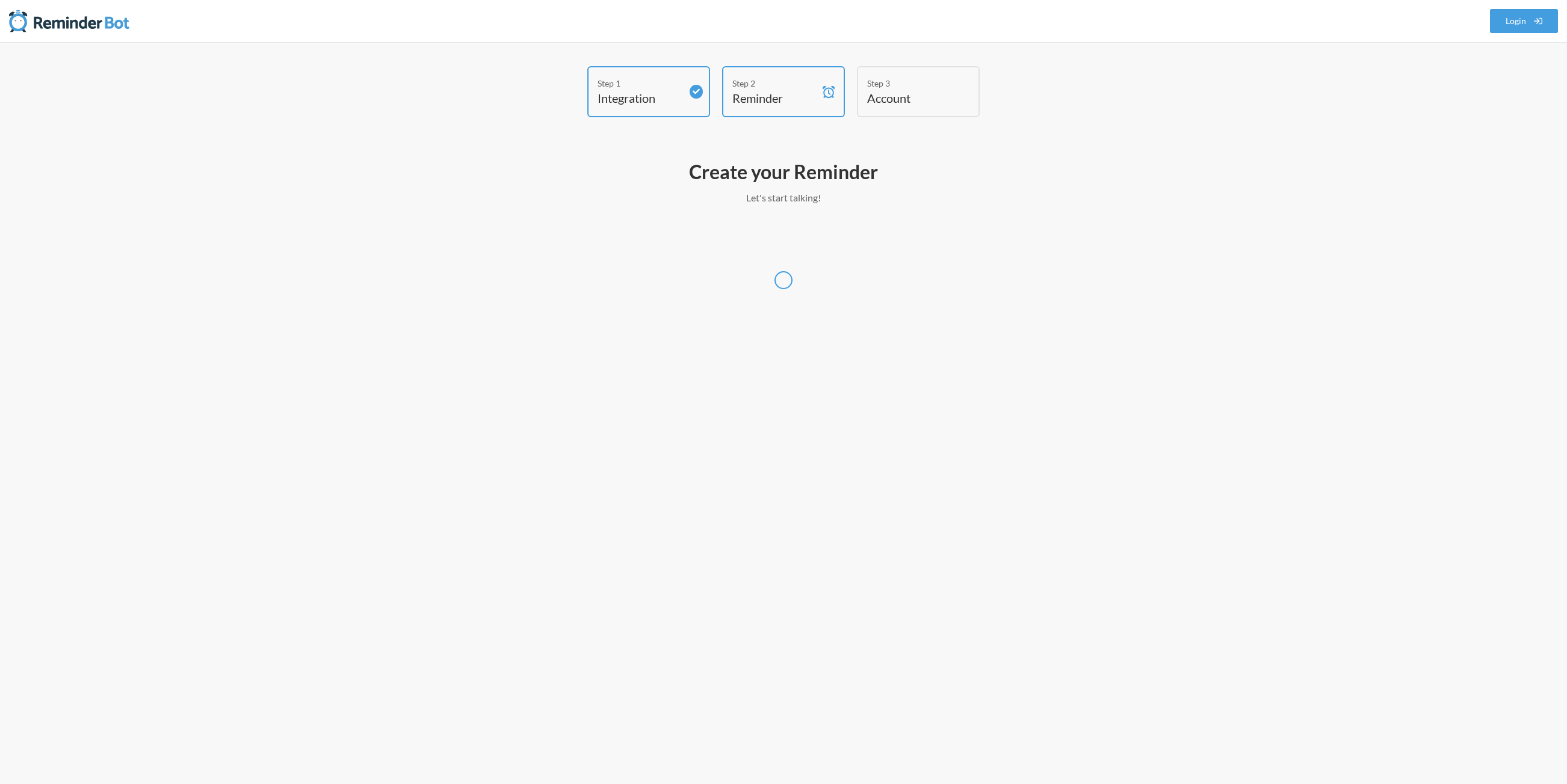
select select "Europe/Amsterdam"
select select "NL"
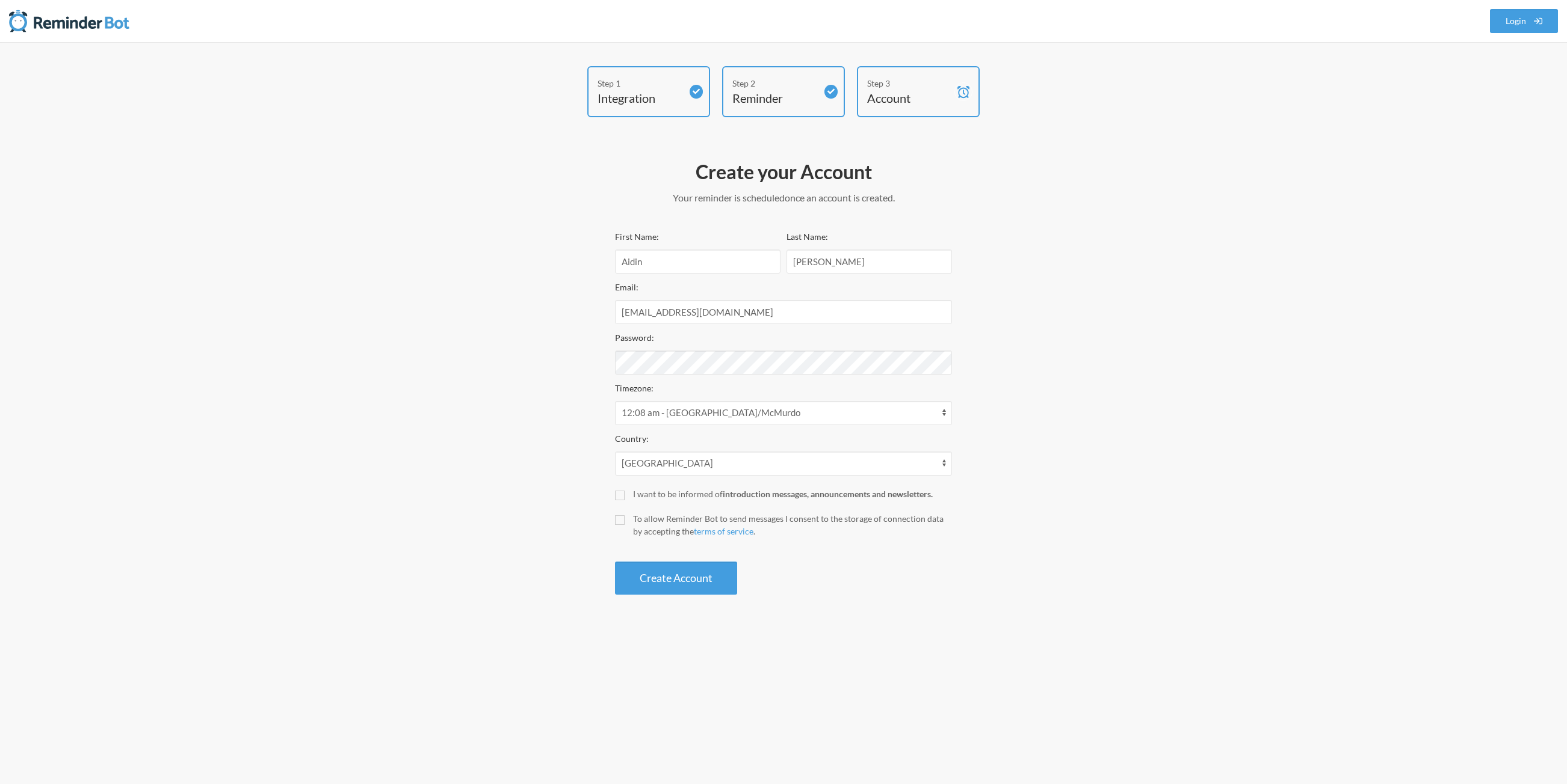
click at [629, 379] on div "First Name: Aidin Last Name: Yavari Email: aidin.yavari@smartflowapps.com Passw…" at bounding box center [783, 412] width 337 height 366
click at [523, 354] on div "Step 1 Integration Step 2 Reminder Step 3 Account Create your Account Your remi…" at bounding box center [783, 333] width 722 height 535
click at [648, 522] on div "To allow Reminder Bot to send messages I consent to the storage of connection d…" at bounding box center [792, 525] width 319 height 25
click at [625, 522] on input "To allow Reminder Bot to send messages I consent to the storage of connection d…" at bounding box center [619, 520] width 10 height 10
drag, startPoint x: 650, startPoint y: 572, endPoint x: 656, endPoint y: 535, distance: 37.5
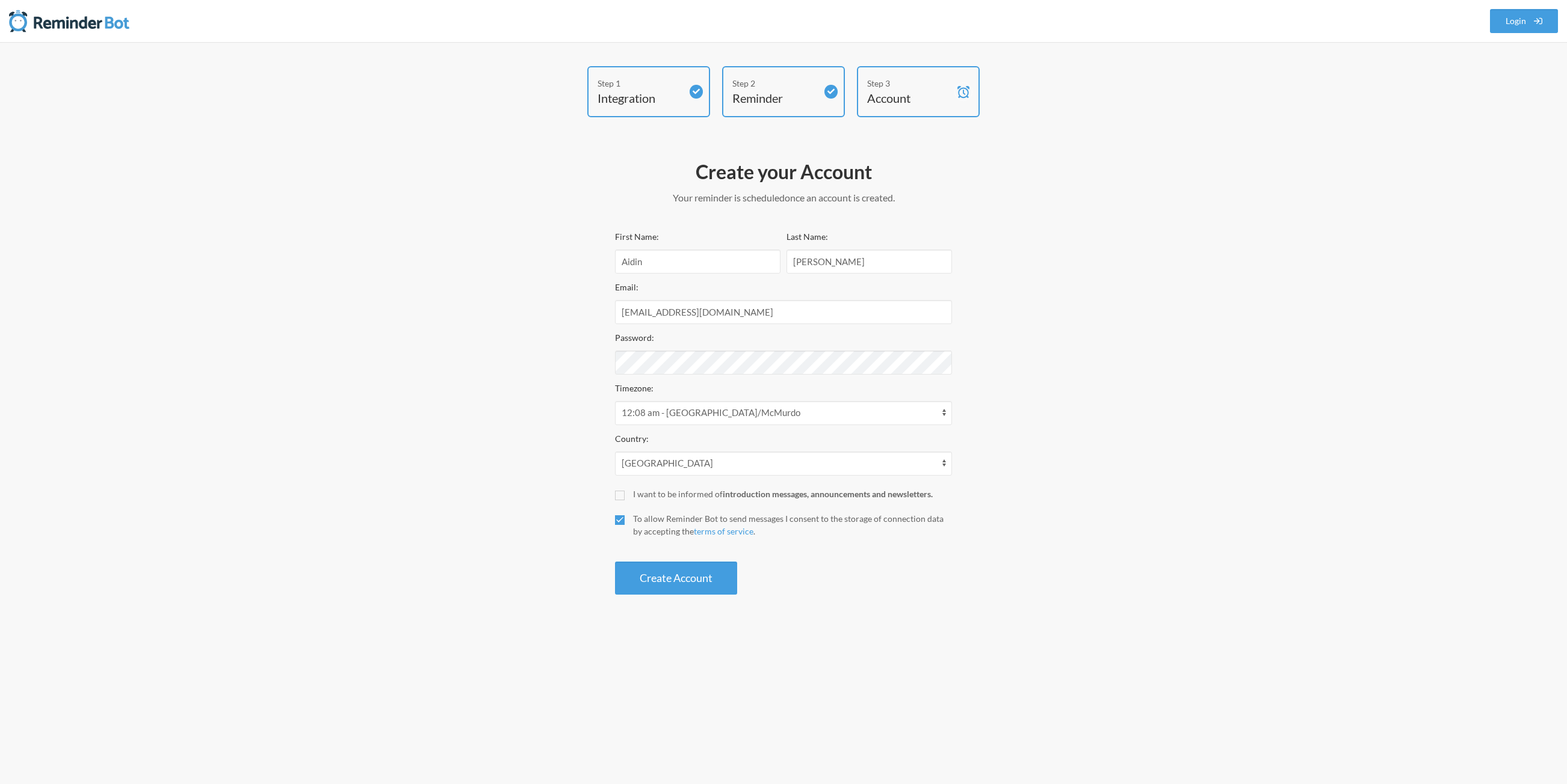
click at [655, 538] on div "First Name: Aidin Last Name: Yavari Email: aidin.yavari@smartflowapps.com Passw…" at bounding box center [783, 412] width 337 height 366
click at [656, 529] on div "To allow Reminder Bot to send messages I consent to the storage of connection d…" at bounding box center [792, 525] width 319 height 25
click at [625, 525] on input "To allow Reminder Bot to send messages I consent to the storage of connection d…" at bounding box center [619, 520] width 10 height 10
click at [650, 532] on div "To allow Reminder Bot to send messages I consent to the storage of connection d…" at bounding box center [792, 525] width 319 height 25
click at [625, 525] on input "To allow Reminder Bot to send messages I consent to the storage of connection d…" at bounding box center [619, 520] width 10 height 10
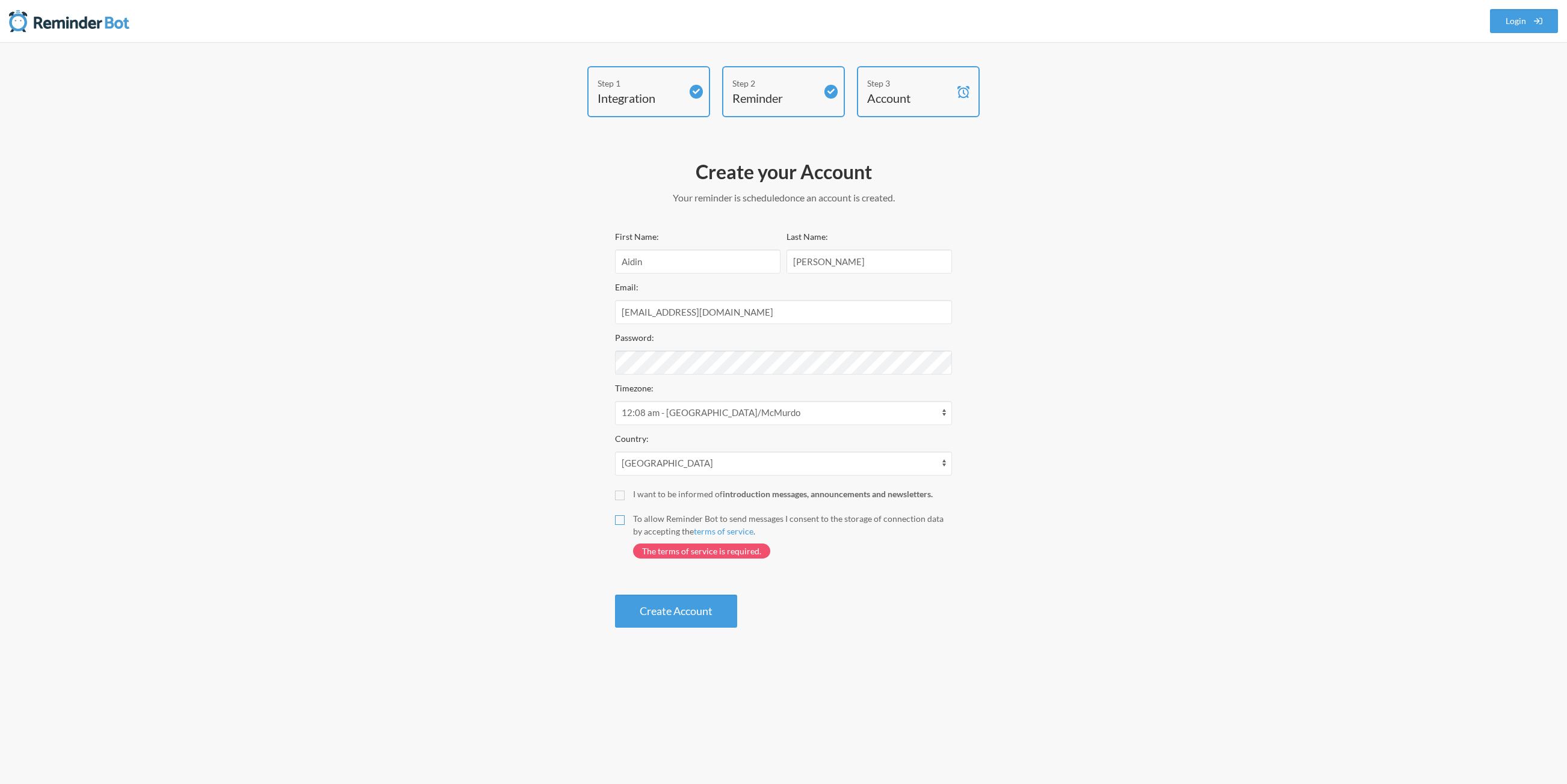
checkbox input "true"
click at [646, 591] on button "Create Account" at bounding box center [676, 578] width 122 height 33
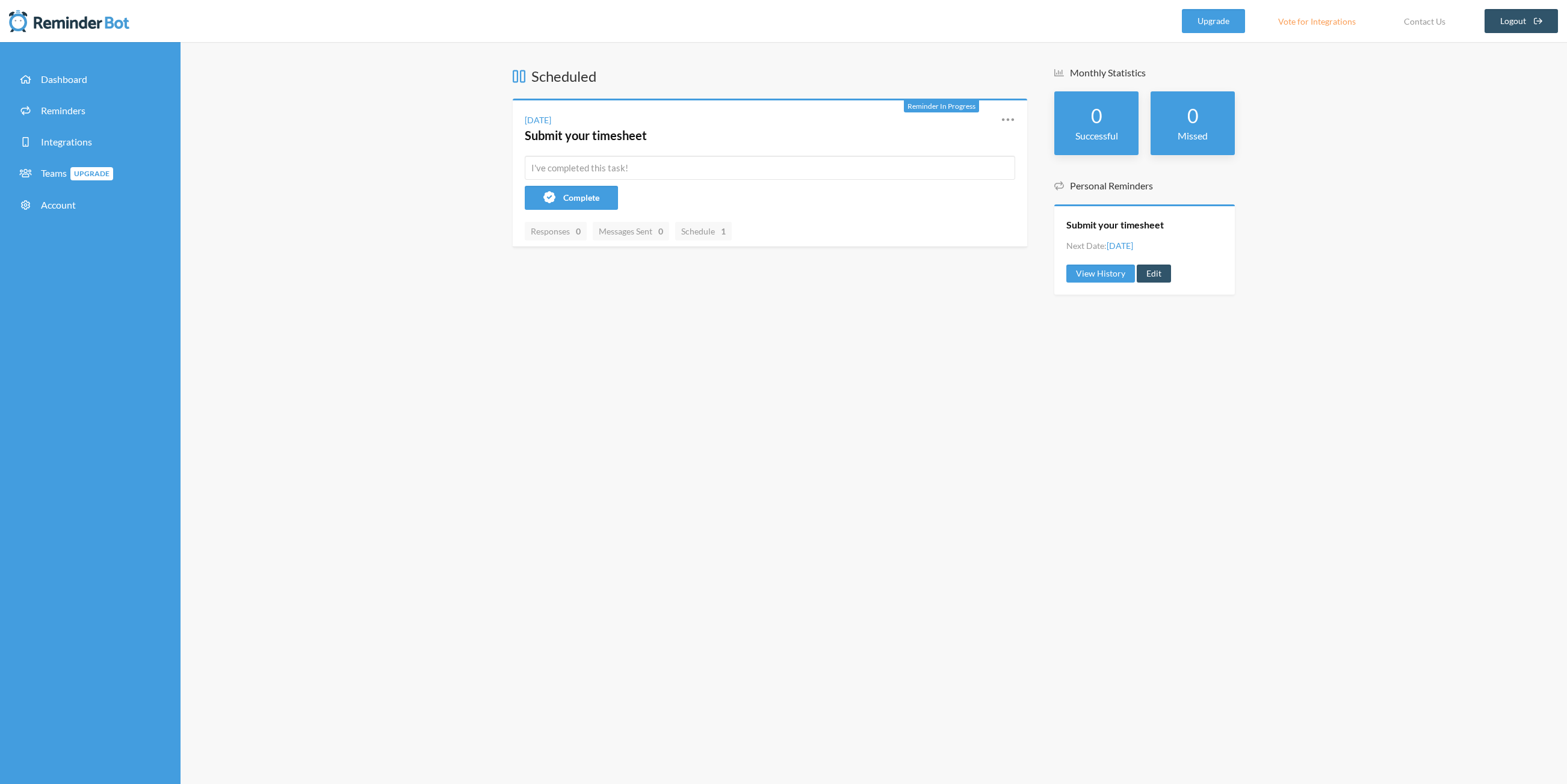
click at [751, 362] on div "Scheduled Reminder In Progress [DATE] Submit your timesheet Reschedule View His…" at bounding box center [873, 413] width 1386 height 742
click at [1012, 119] on icon at bounding box center [1008, 119] width 15 height 15
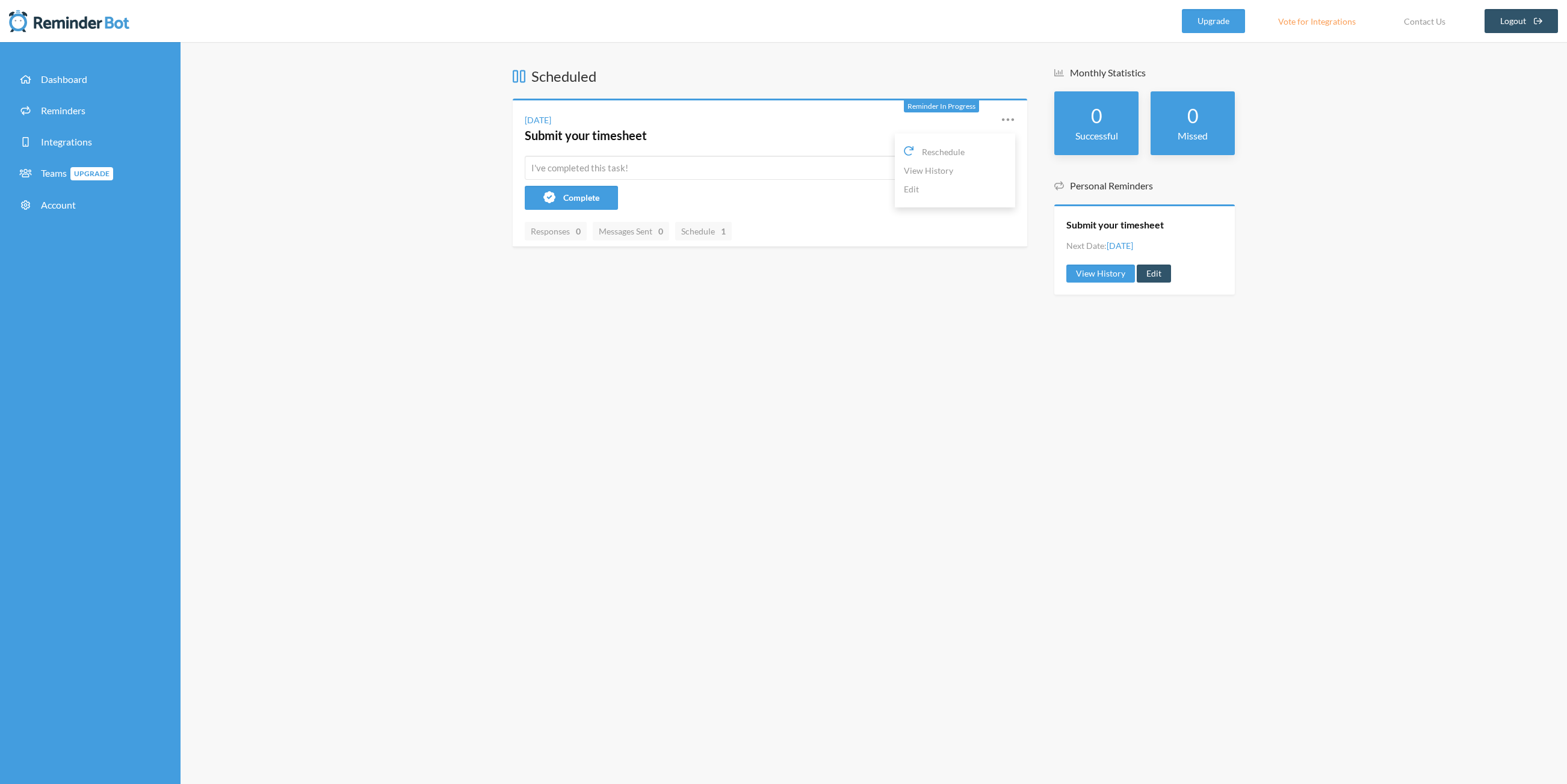
click at [745, 285] on div "Scheduled Reminder In Progress Monday, September 8 Submit your timesheet Resche…" at bounding box center [769, 186] width 514 height 240
click at [956, 193] on link "Edit" at bounding box center [955, 189] width 102 height 18
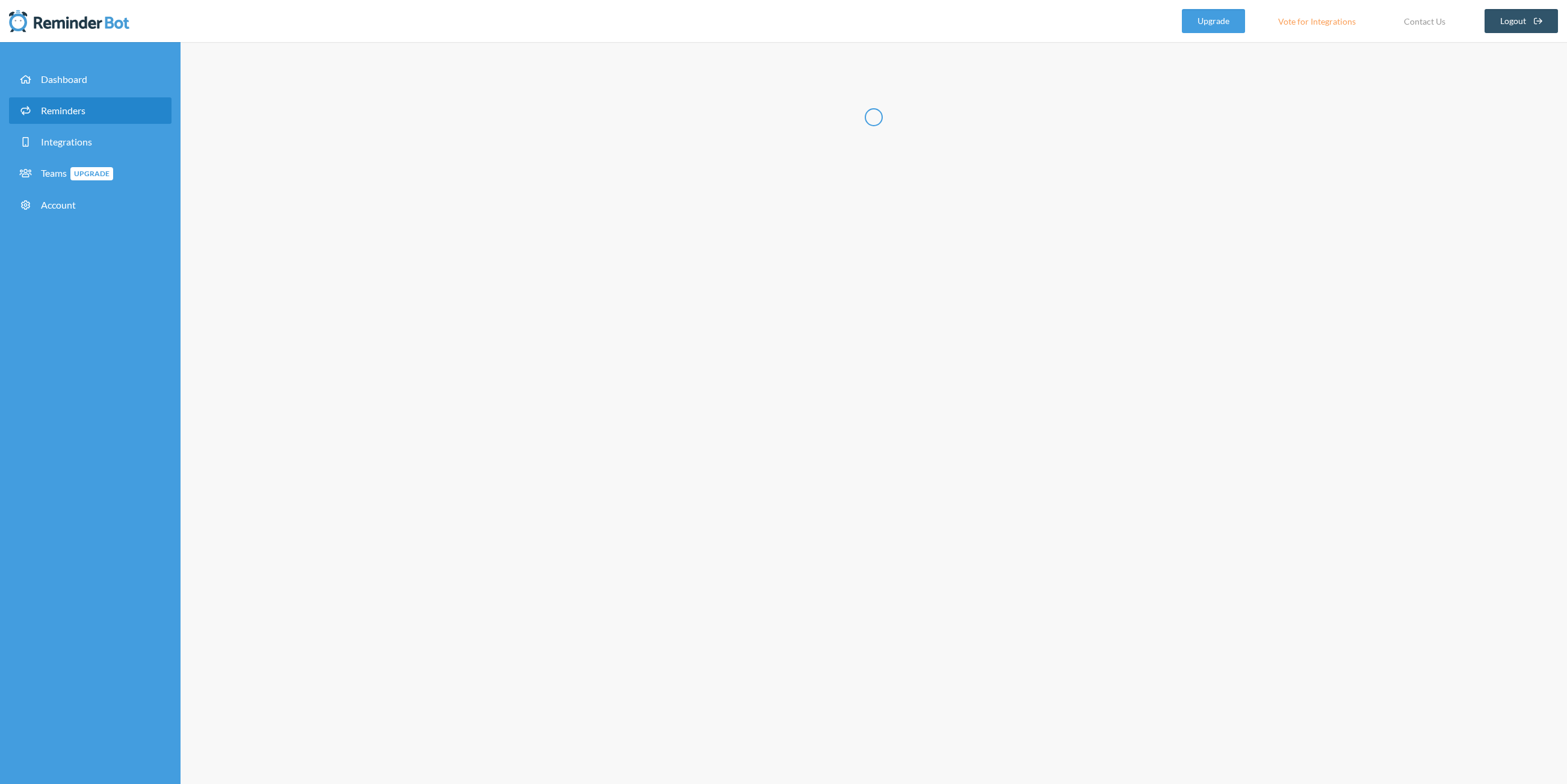
type input "Submit your timesheet"
select select "14:15:00"
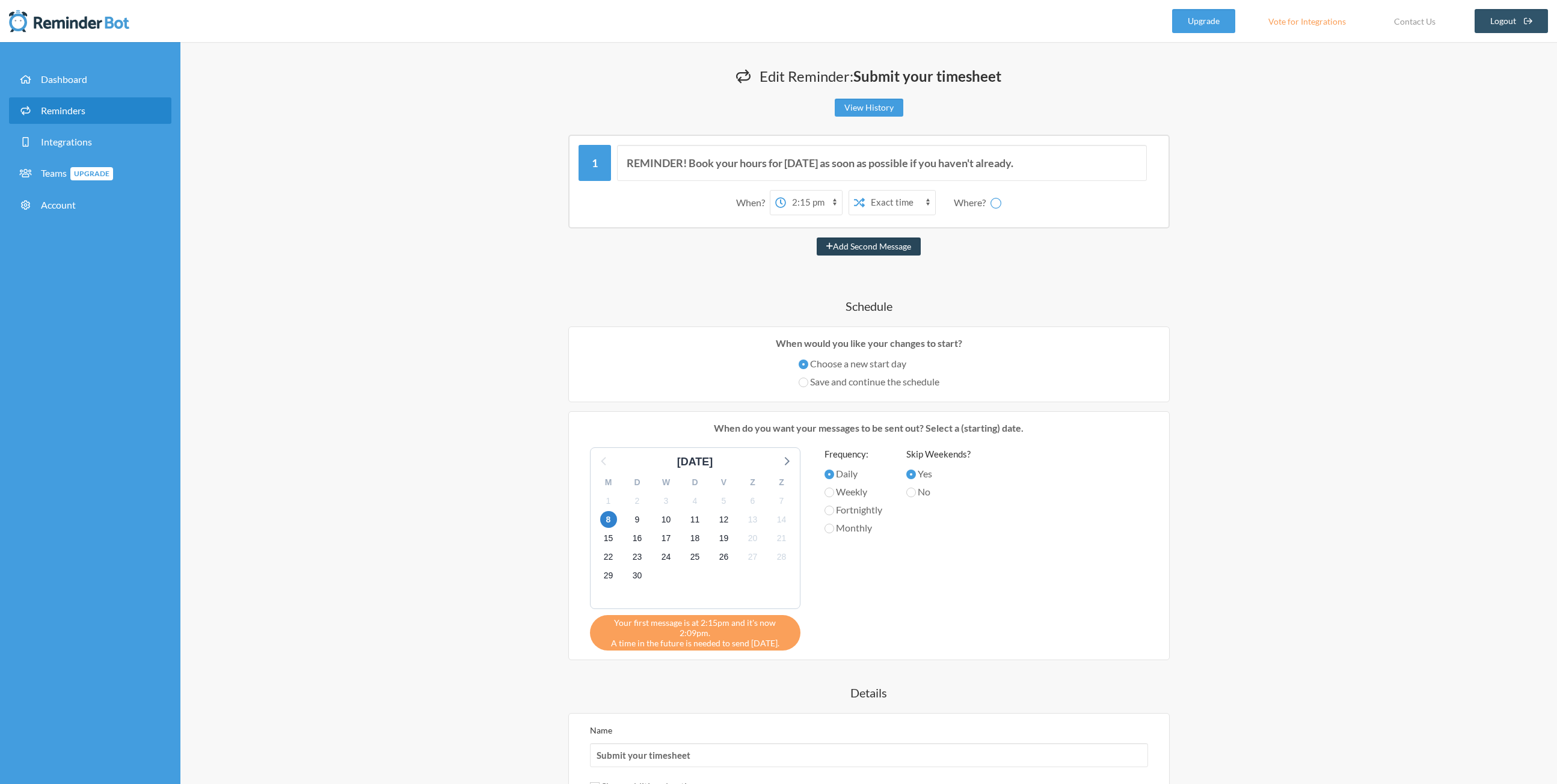
select select "spaces/AAQALWAUfNQ"
click at [690, 162] on input "REMINDER! Book your hours for today as soon as possible if you haven't already." at bounding box center [882, 163] width 530 height 36
click at [756, 168] on input "REMINDER! Book your hours for today as soon as possible if you haven't already." at bounding box center [882, 163] width 530 height 36
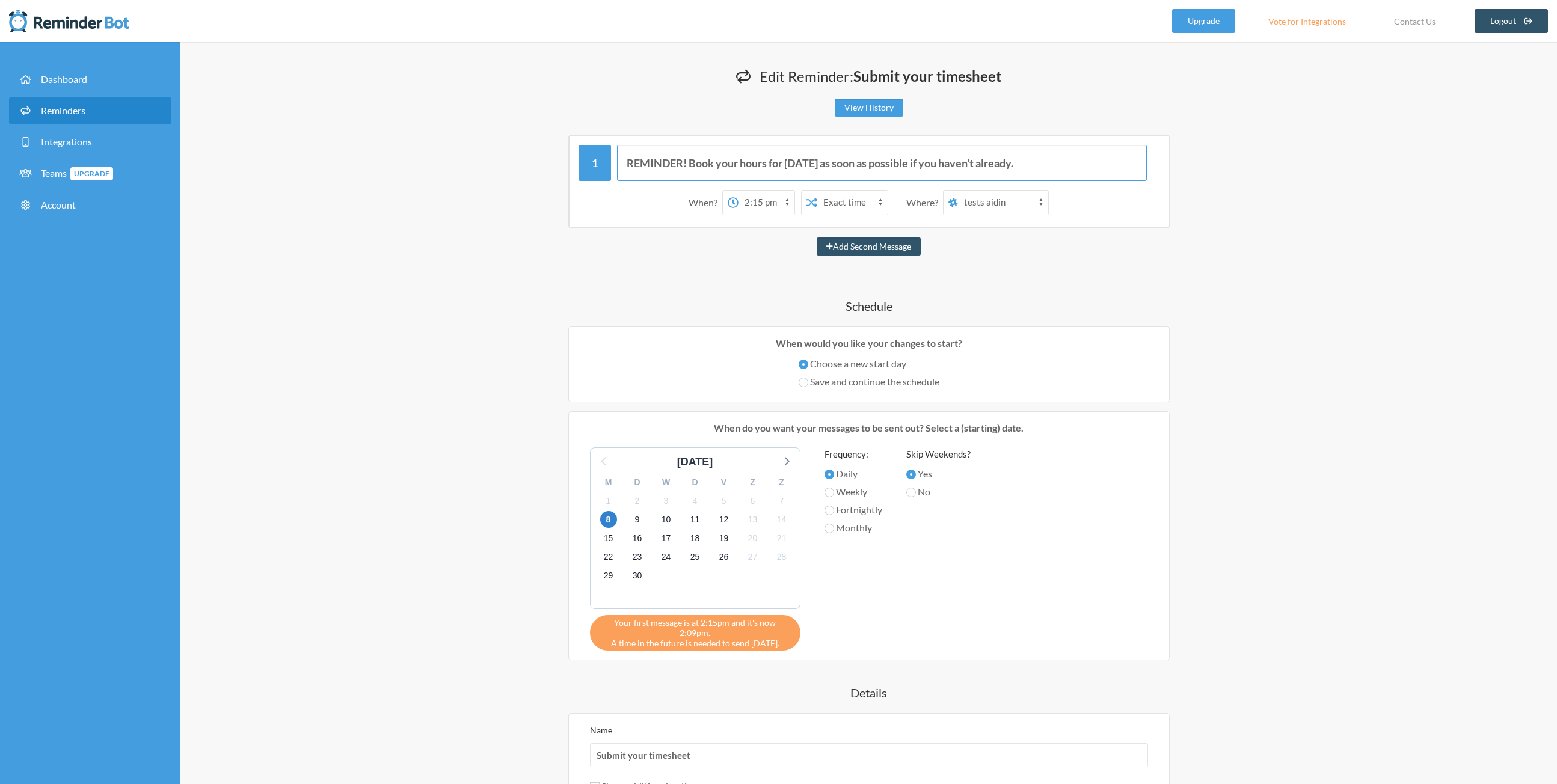
click at [844, 168] on input "REMINDER! Book your hours for today as soon as possible if you haven't already." at bounding box center [882, 163] width 530 height 36
click at [822, 166] on input "REMINDER! Book your hours for today as soon as possible if you haven't already." at bounding box center [882, 163] width 530 height 36
drag, startPoint x: 822, startPoint y: 166, endPoint x: 867, endPoint y: 163, distance: 45.1
click at [867, 163] on input "REMINDER! Book your hours for today as soon as possible if you haven't already." at bounding box center [882, 163] width 530 height 36
type input "REMINDER! Book your hours for today if you haven't already."
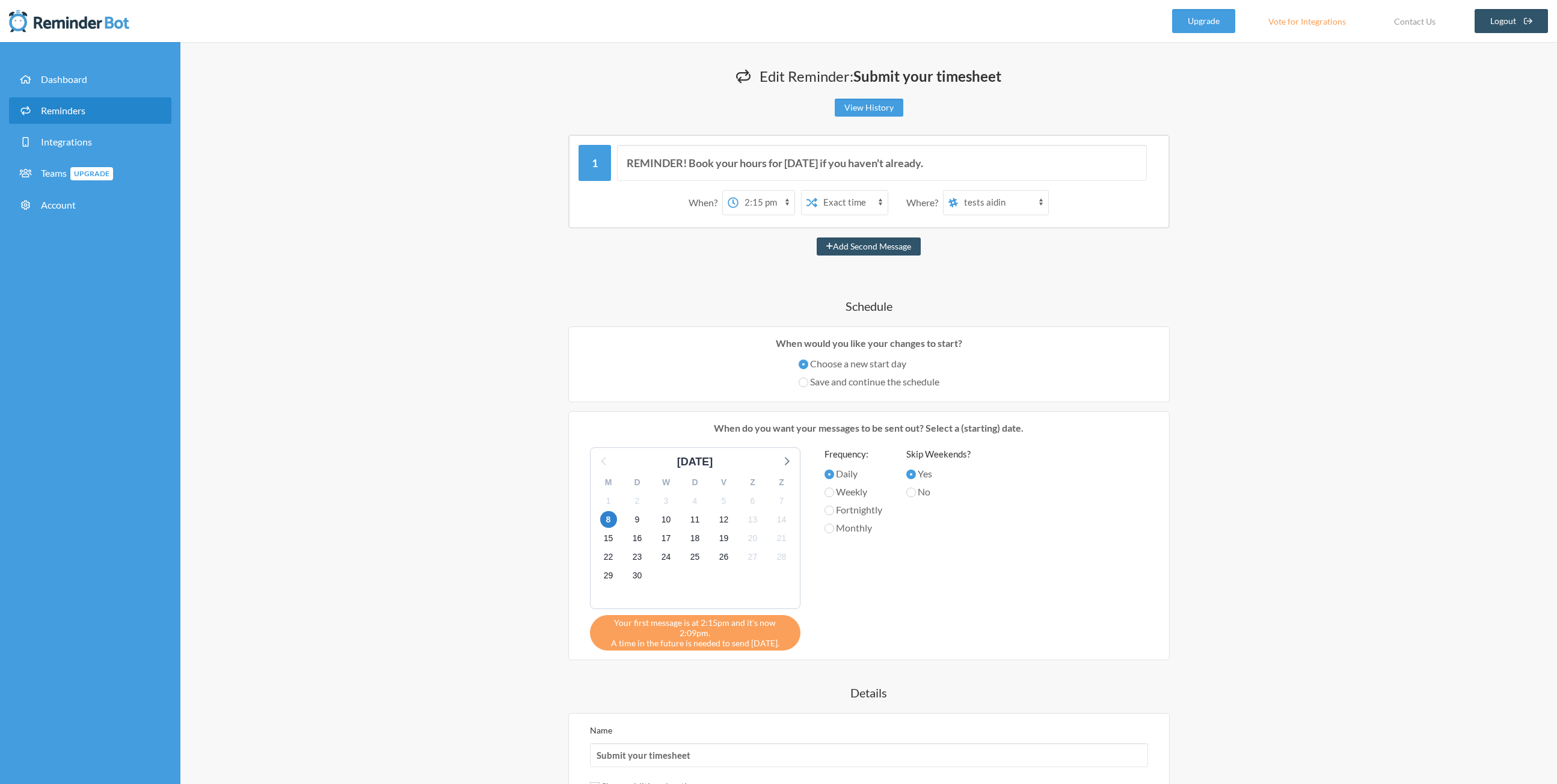
click at [877, 385] on label "Save and continue the schedule" at bounding box center [869, 382] width 141 height 15
click at [809, 385] on input "Save and continue the schedule" at bounding box center [803, 382] width 10 height 10
radio input "true"
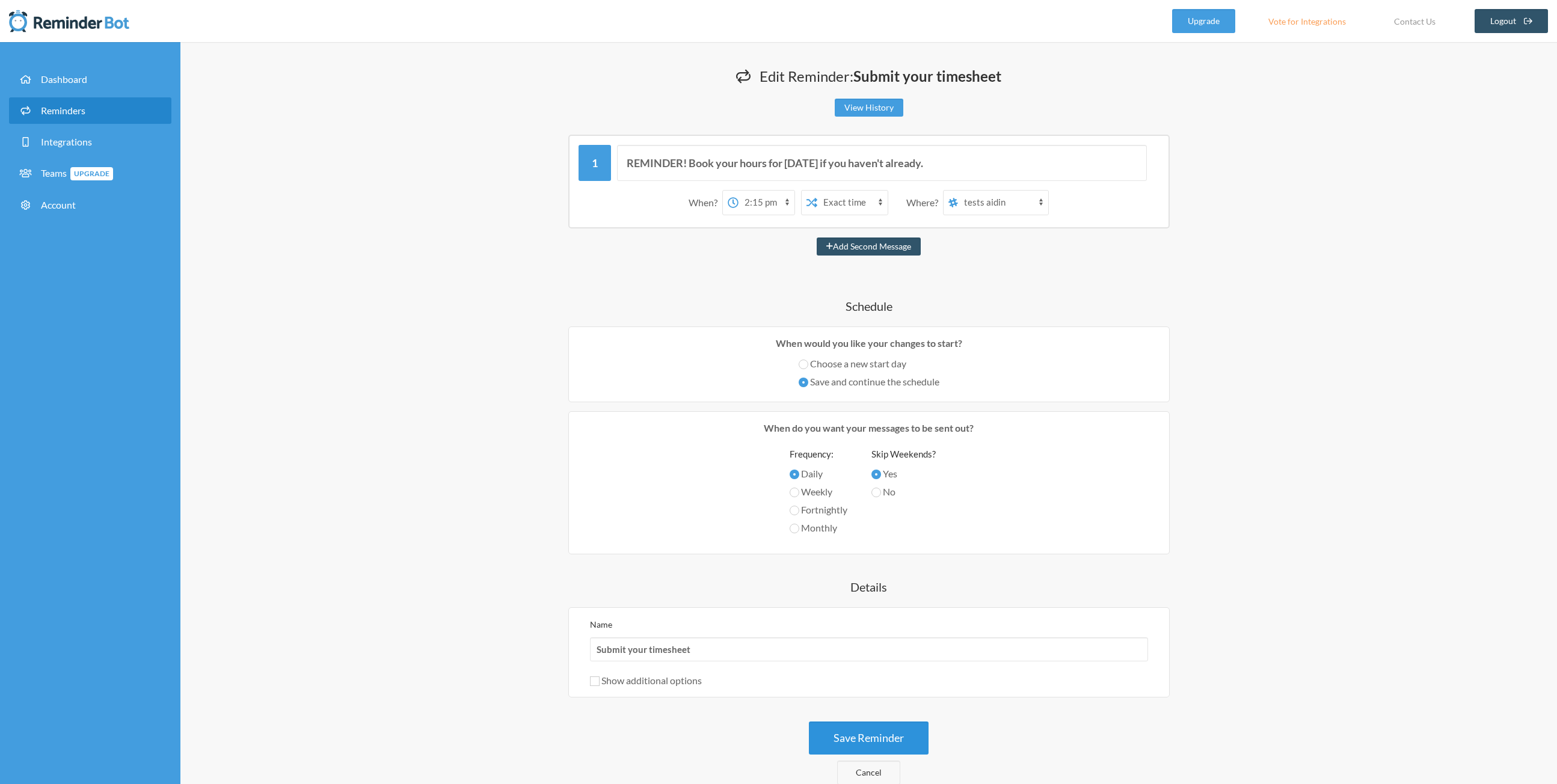
click at [876, 729] on button "Save Reminder" at bounding box center [869, 738] width 119 height 33
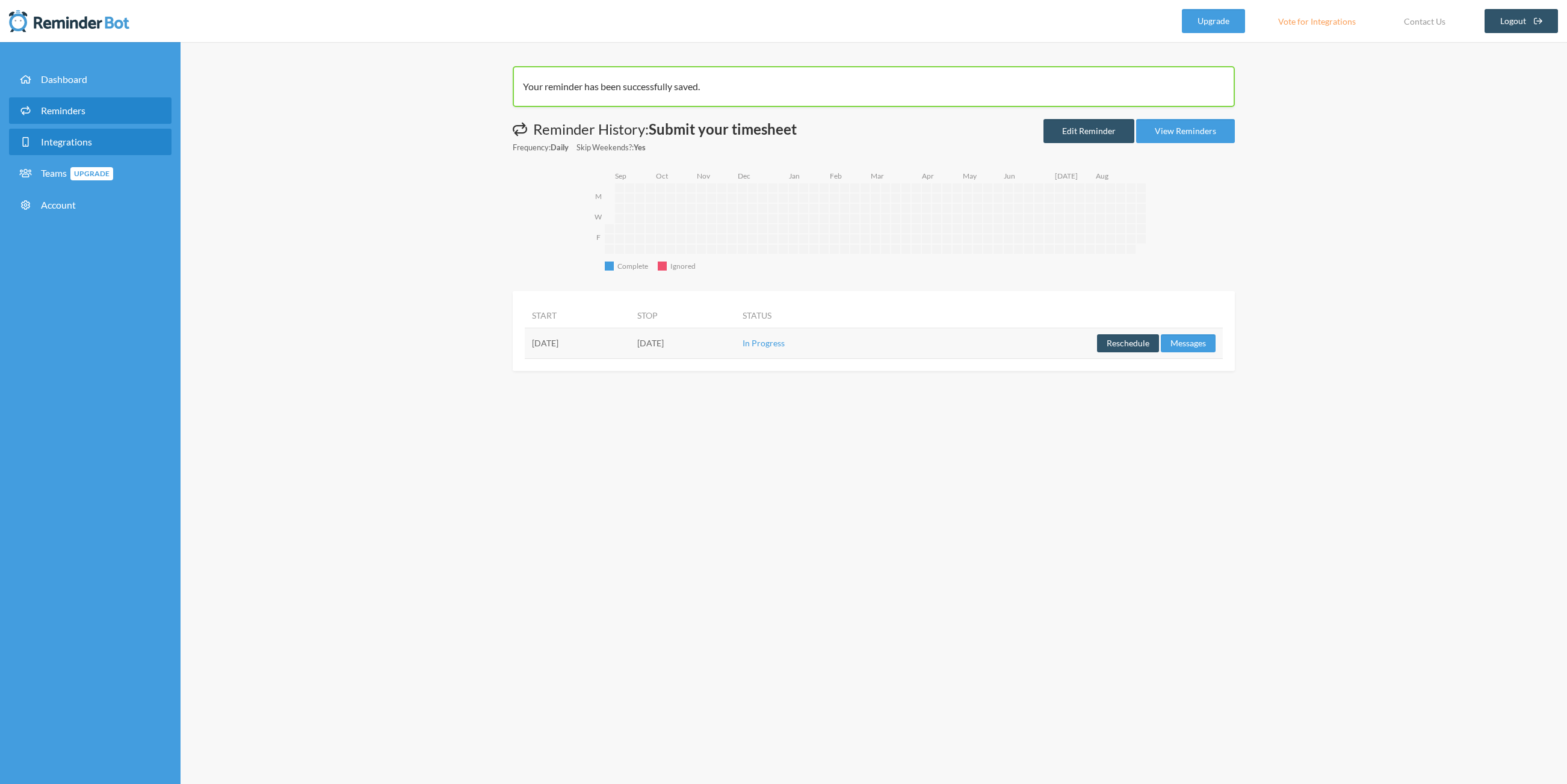
click at [57, 142] on span "Integrations" at bounding box center [66, 141] width 51 height 11
click at [82, 76] on span "Dashboard" at bounding box center [64, 79] width 46 height 11
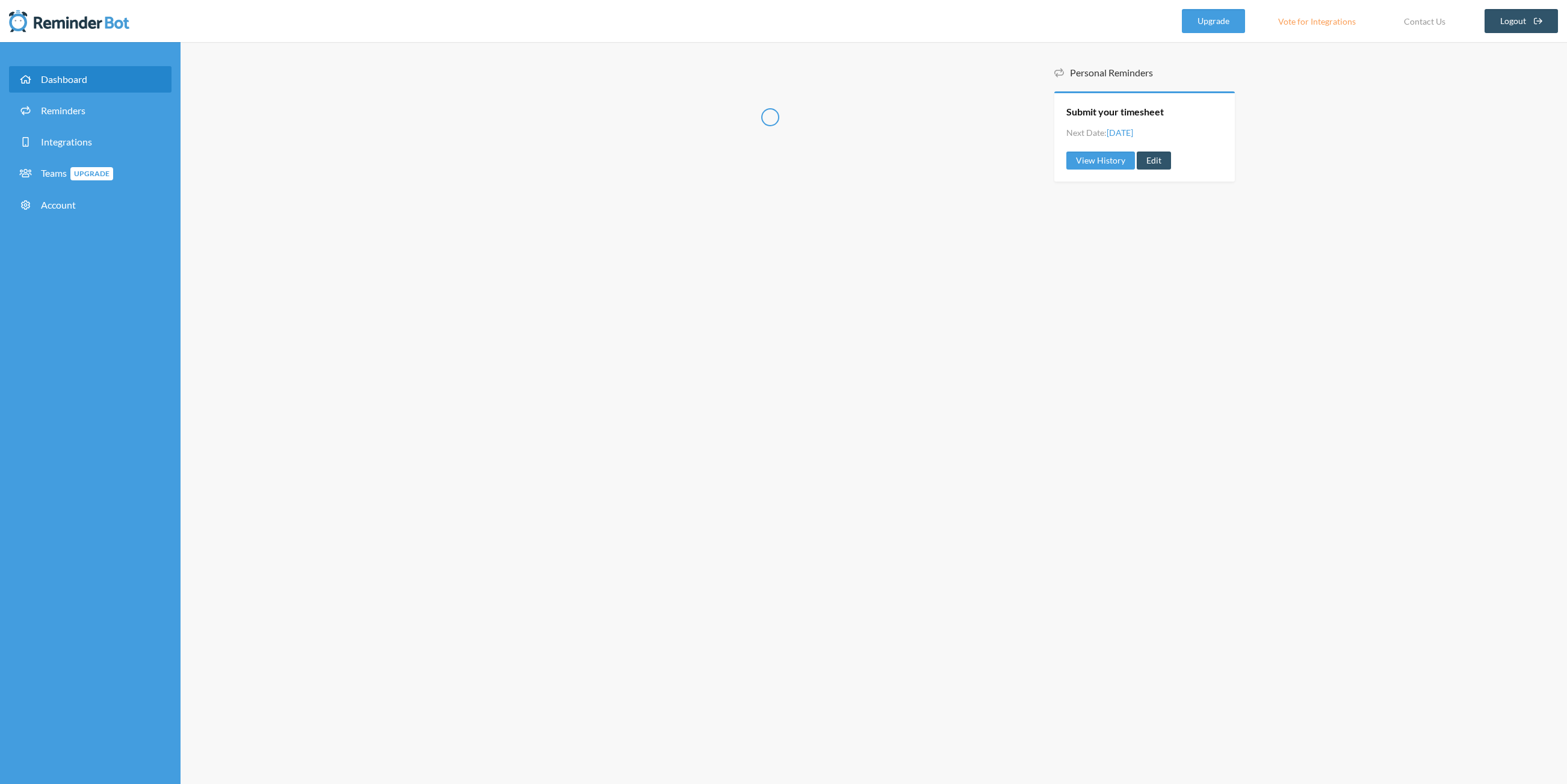
click at [82, 76] on span "Dashboard" at bounding box center [64, 79] width 46 height 11
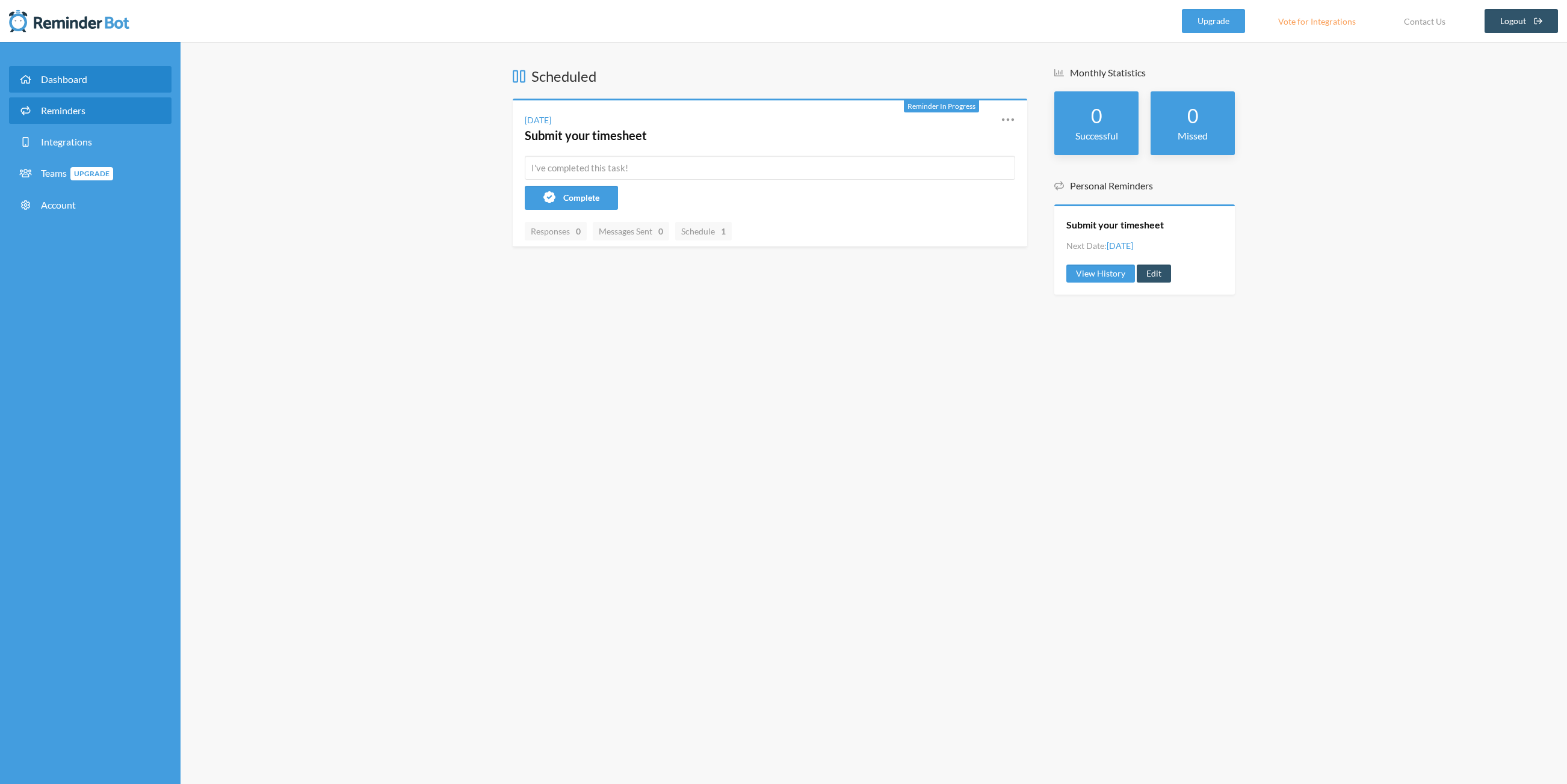
click at [65, 112] on span "Reminders" at bounding box center [63, 110] width 44 height 11
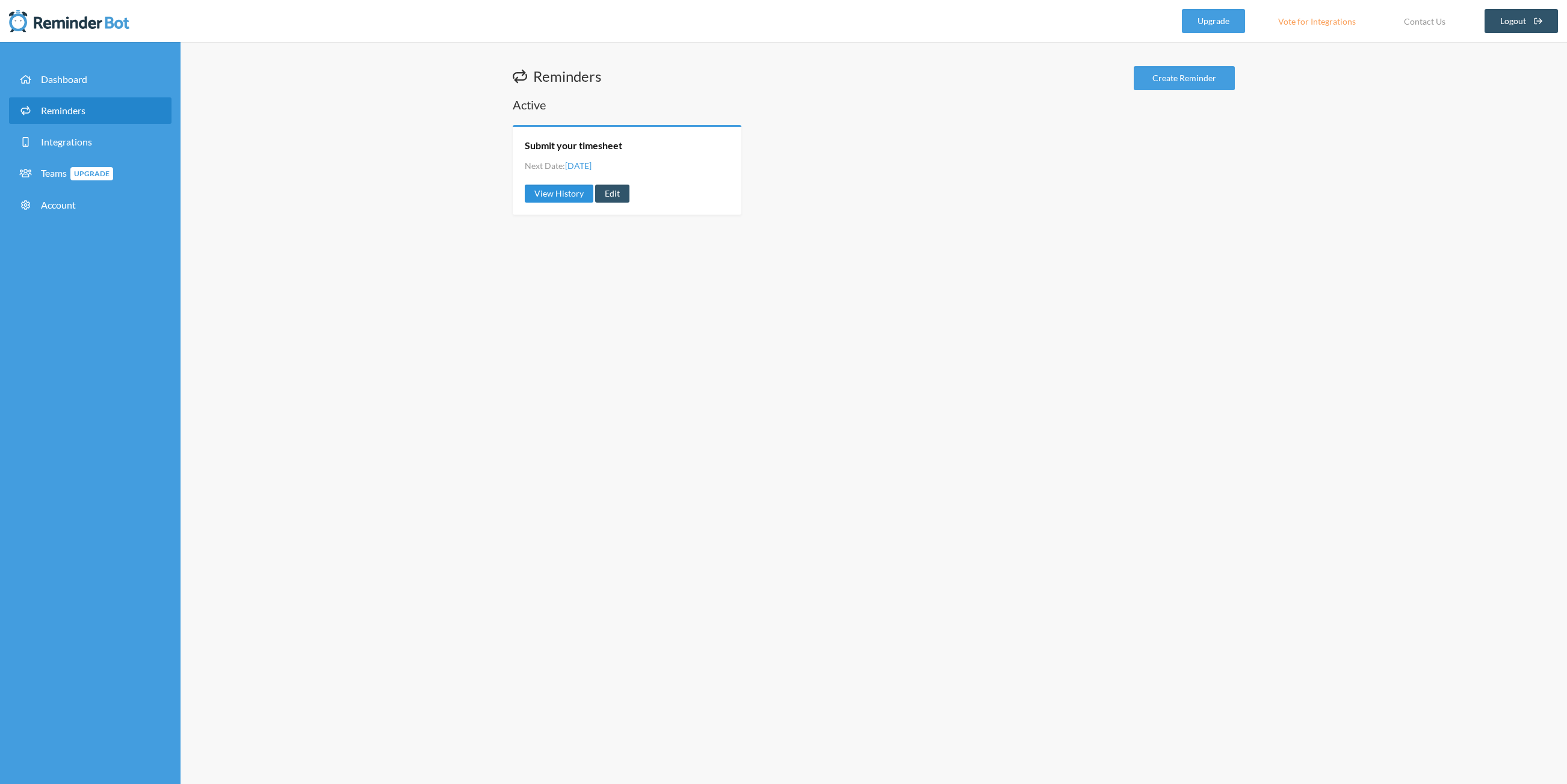
click at [575, 185] on link "View History" at bounding box center [559, 193] width 69 height 18
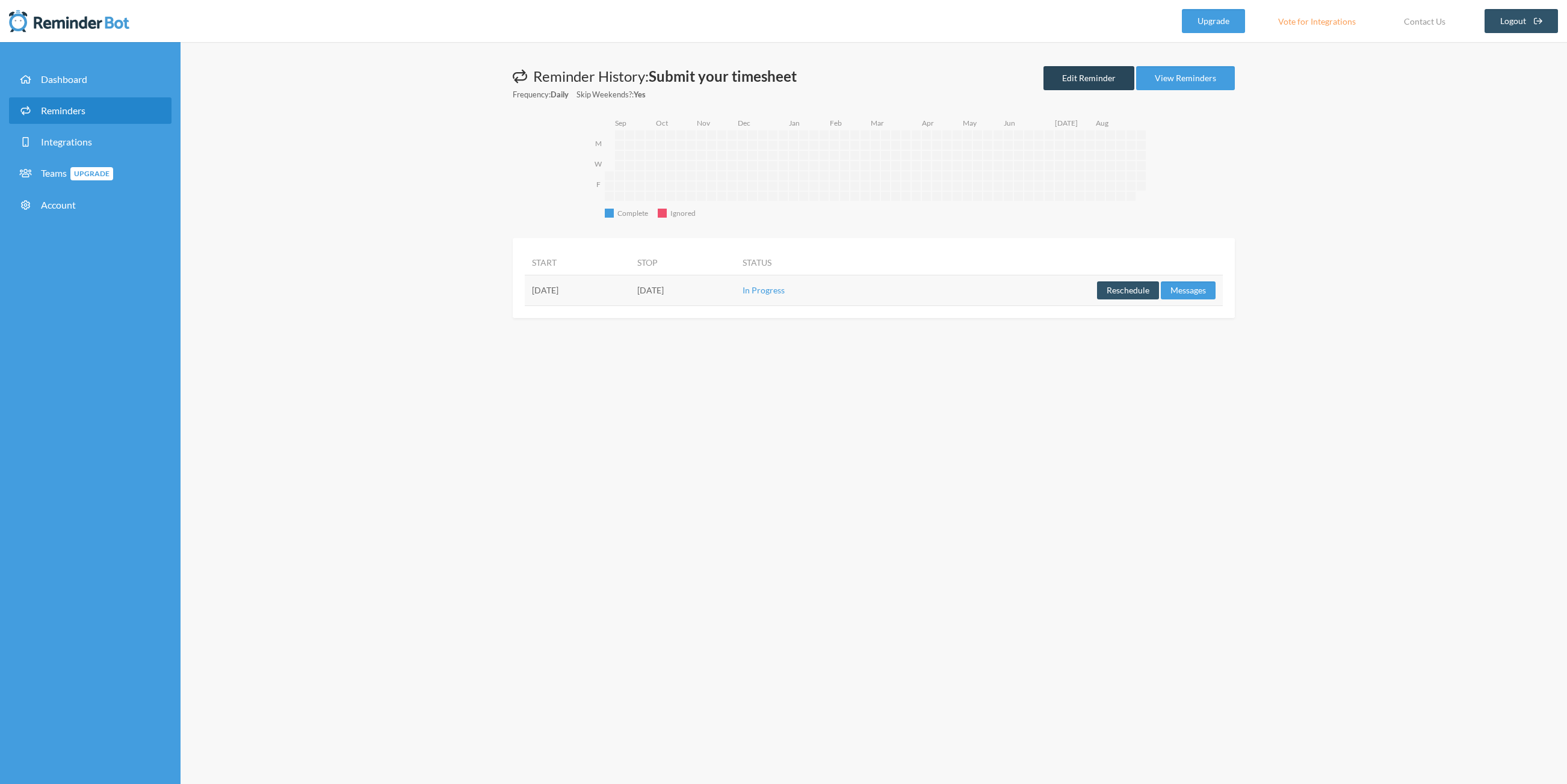
click at [1088, 80] on link "Edit Reminder" at bounding box center [1089, 78] width 91 height 24
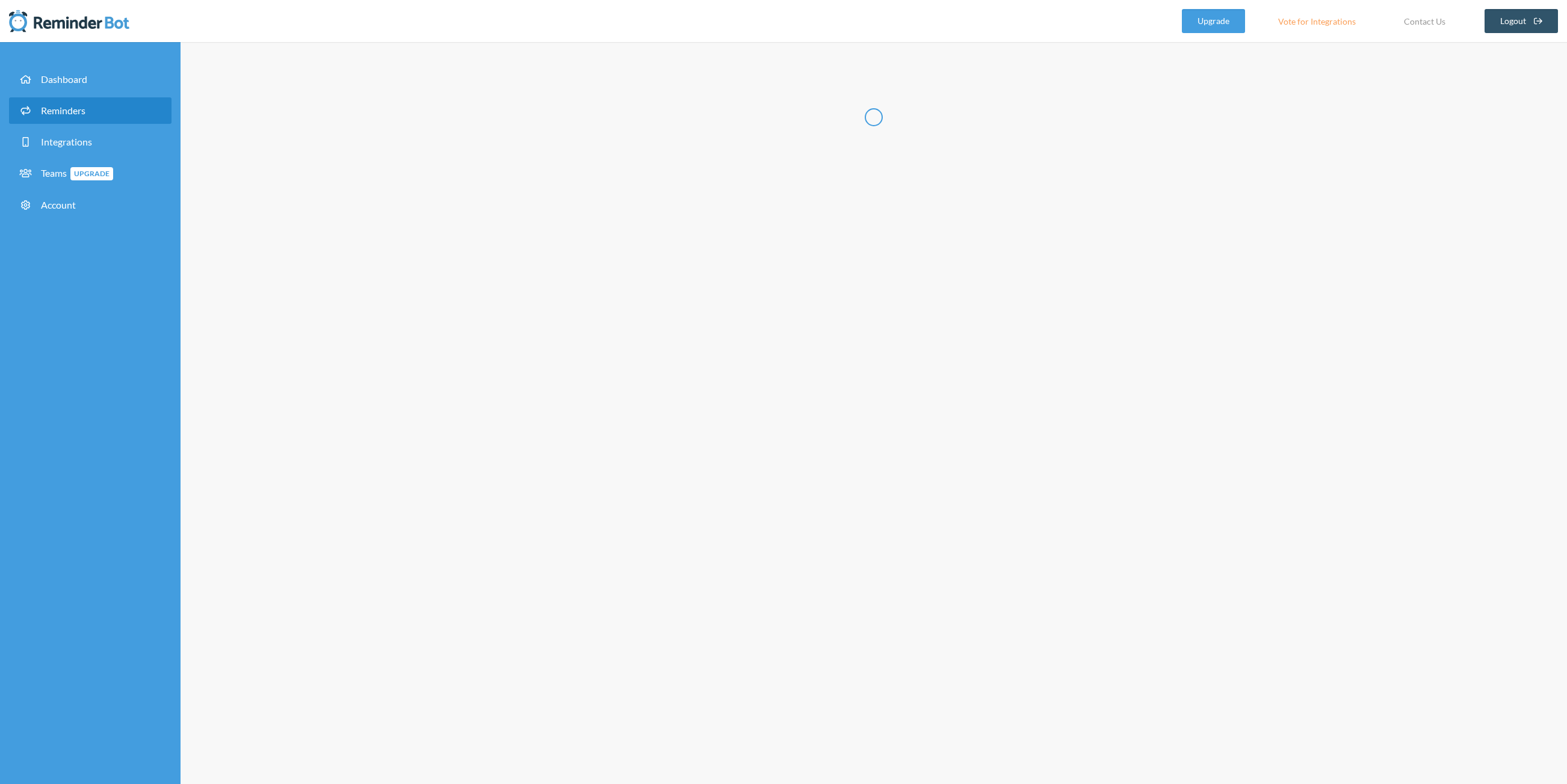
type input "Submit your timesheet"
select select "14:15:00"
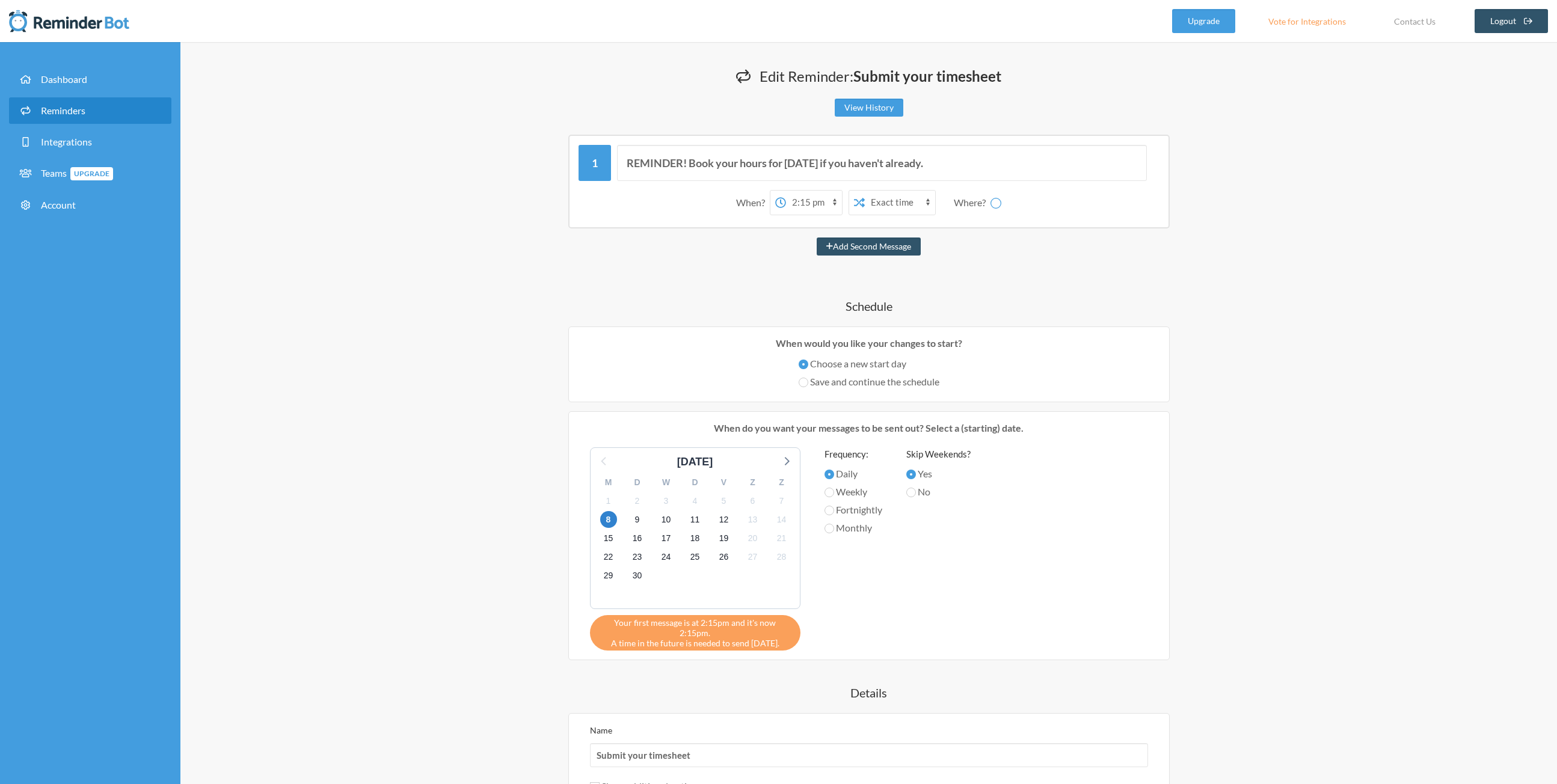
select select "spaces/AAQALWAUfNQ"
click at [609, 525] on span "8" at bounding box center [609, 520] width 17 height 17
click at [724, 505] on span "5" at bounding box center [724, 501] width 17 height 17
click at [777, 207] on select "12:00 am 12:15 am 12:30 am 12:45 am 1:00 am 1:15 am 1:30 am 1:45 am 2:00 am 2:1…" at bounding box center [766, 203] width 56 height 24
select select "14:30:00"
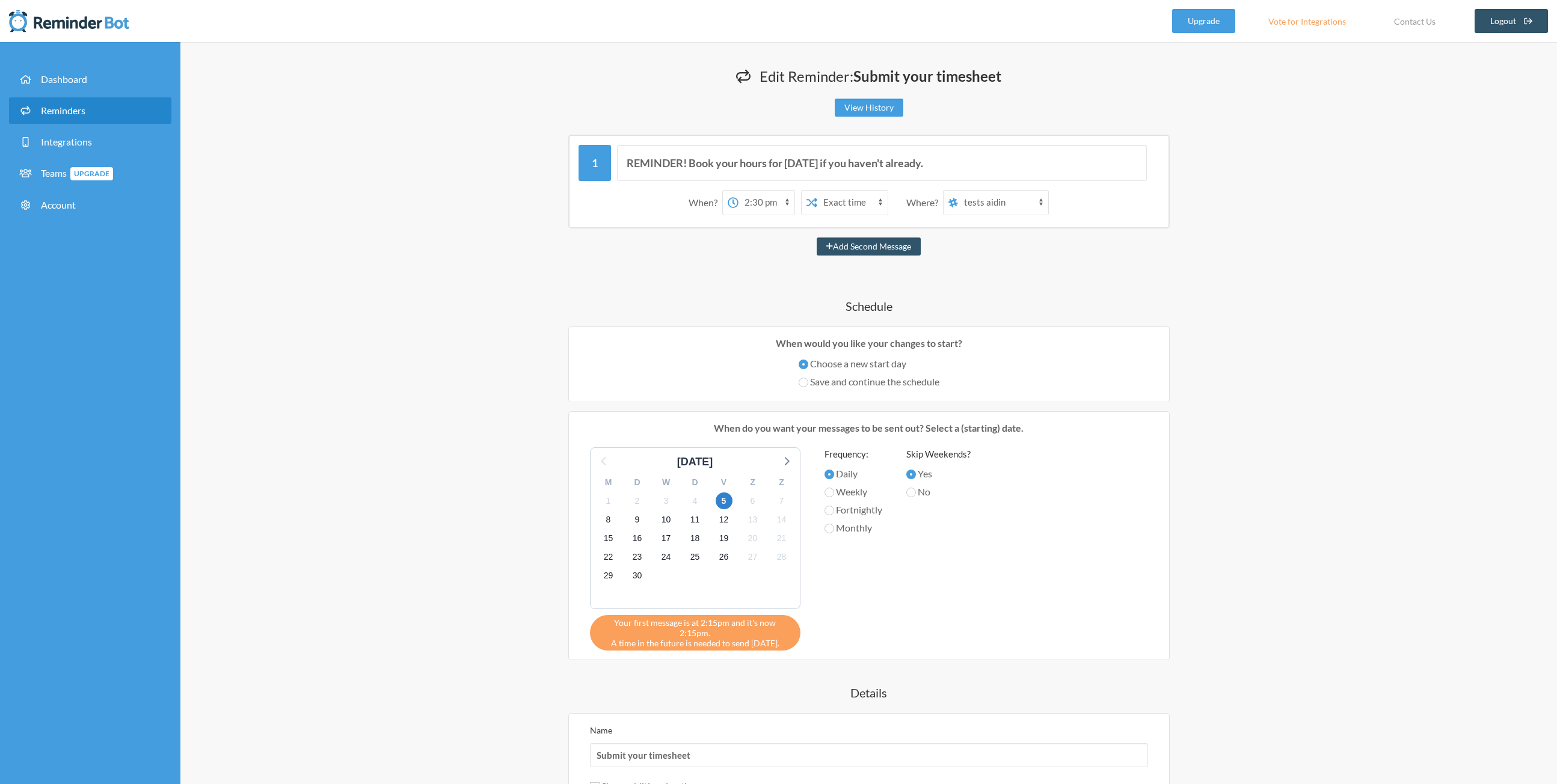
click at [746, 191] on select "12:00 am 12:15 am 12:30 am 12:45 am 1:00 am 1:15 am 1:30 am 1:45 am 2:00 am 2:1…" at bounding box center [766, 203] width 56 height 24
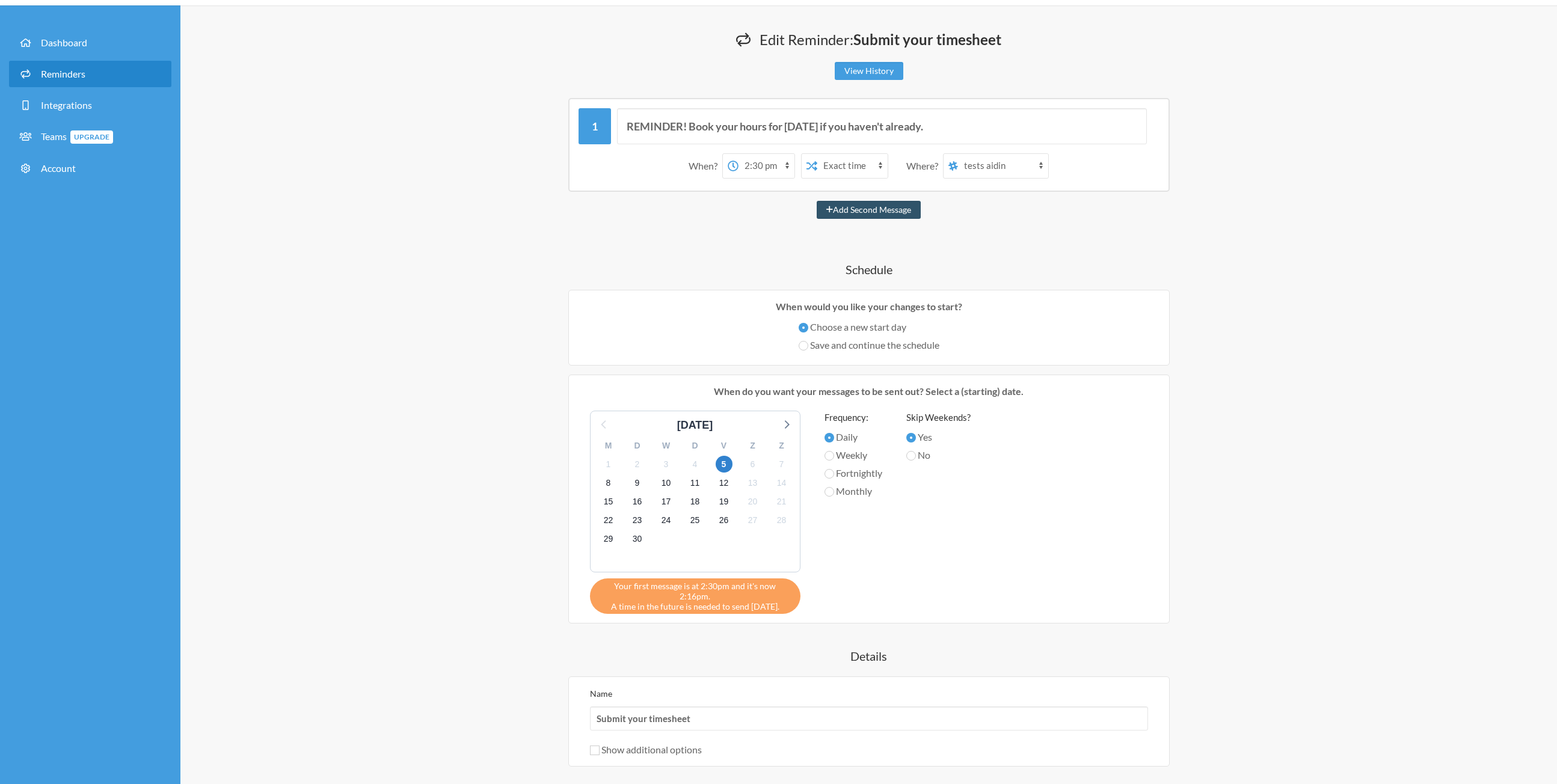
scroll to position [180, 0]
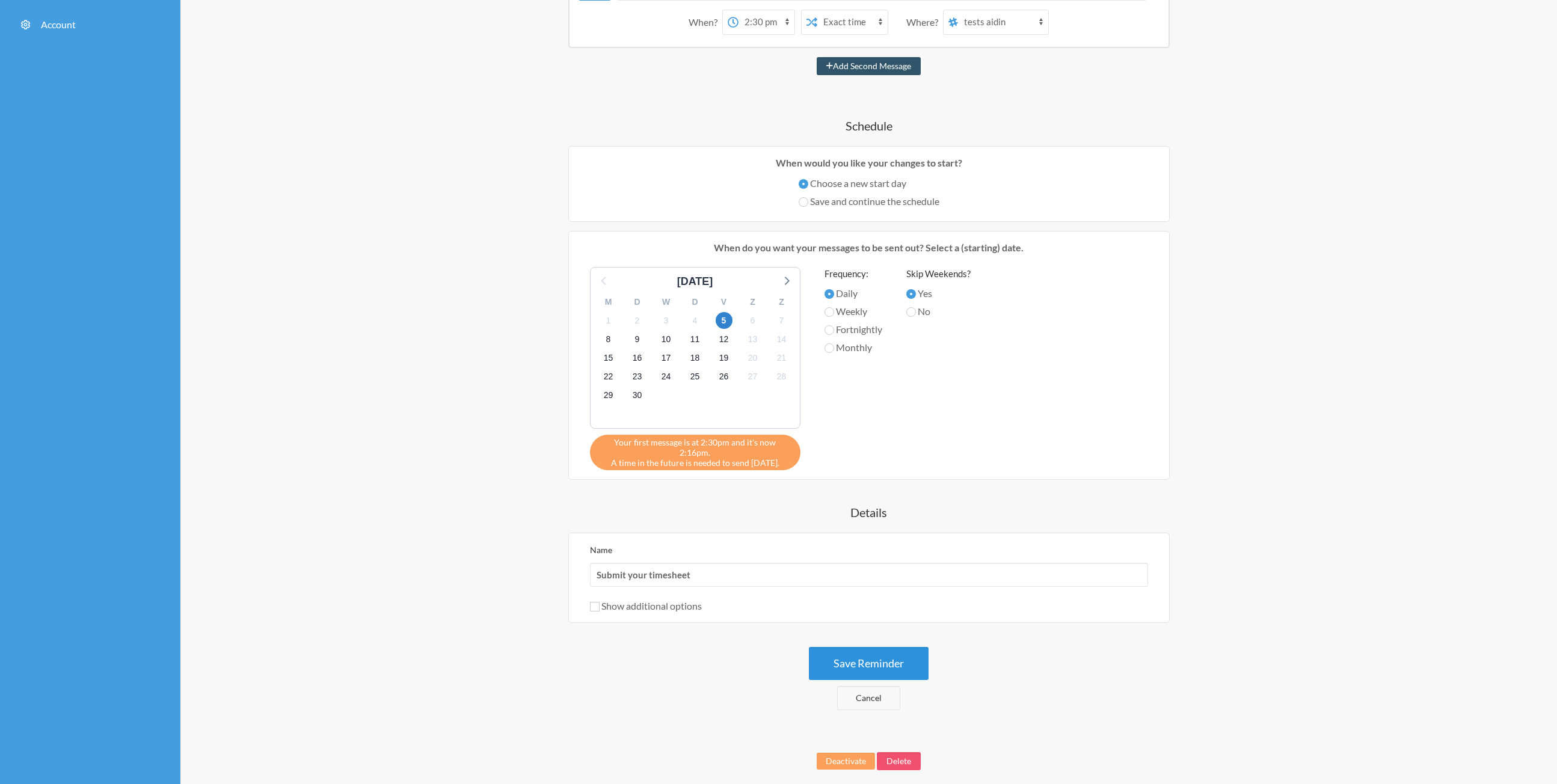
click at [882, 652] on button "Save Reminder" at bounding box center [869, 663] width 119 height 33
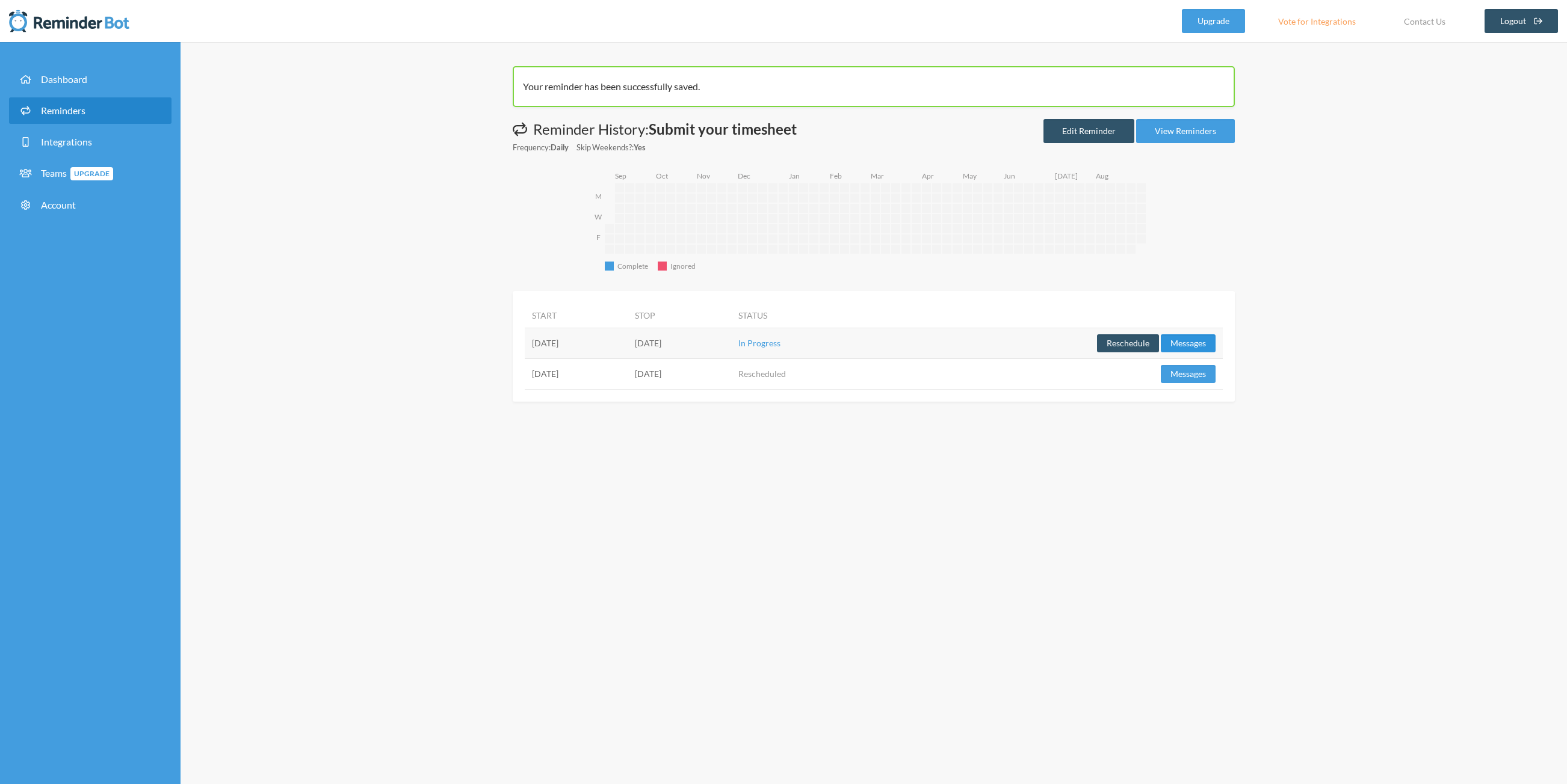
click at [1178, 347] on button "Messages" at bounding box center [1188, 343] width 55 height 18
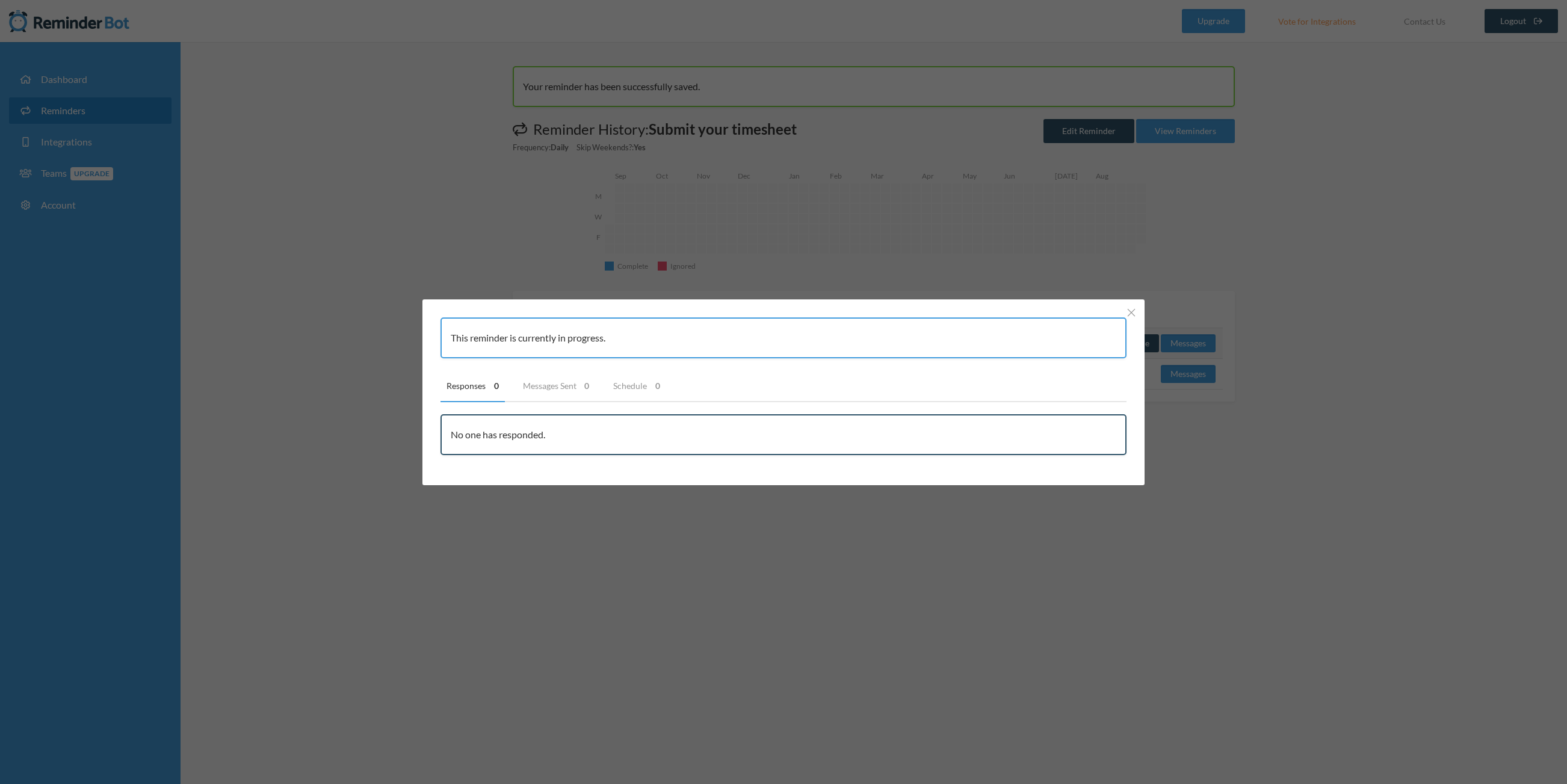
click at [1204, 364] on div "This reminder is currently in progress. Responses 0 Messages Sent 0 Schedule 0 …" at bounding box center [783, 392] width 1567 height 784
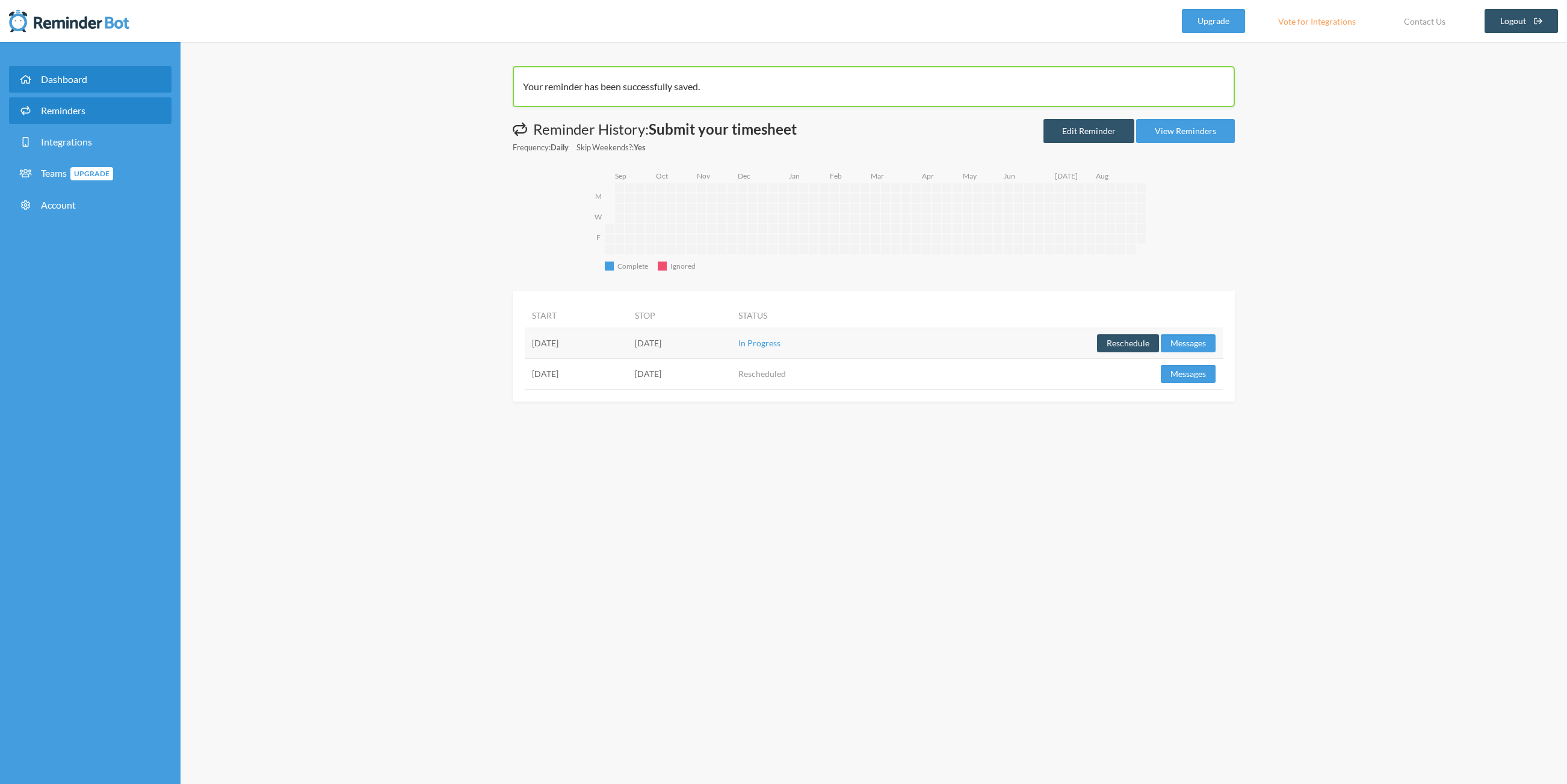
click at [121, 84] on link "Dashboard" at bounding box center [90, 79] width 162 height 26
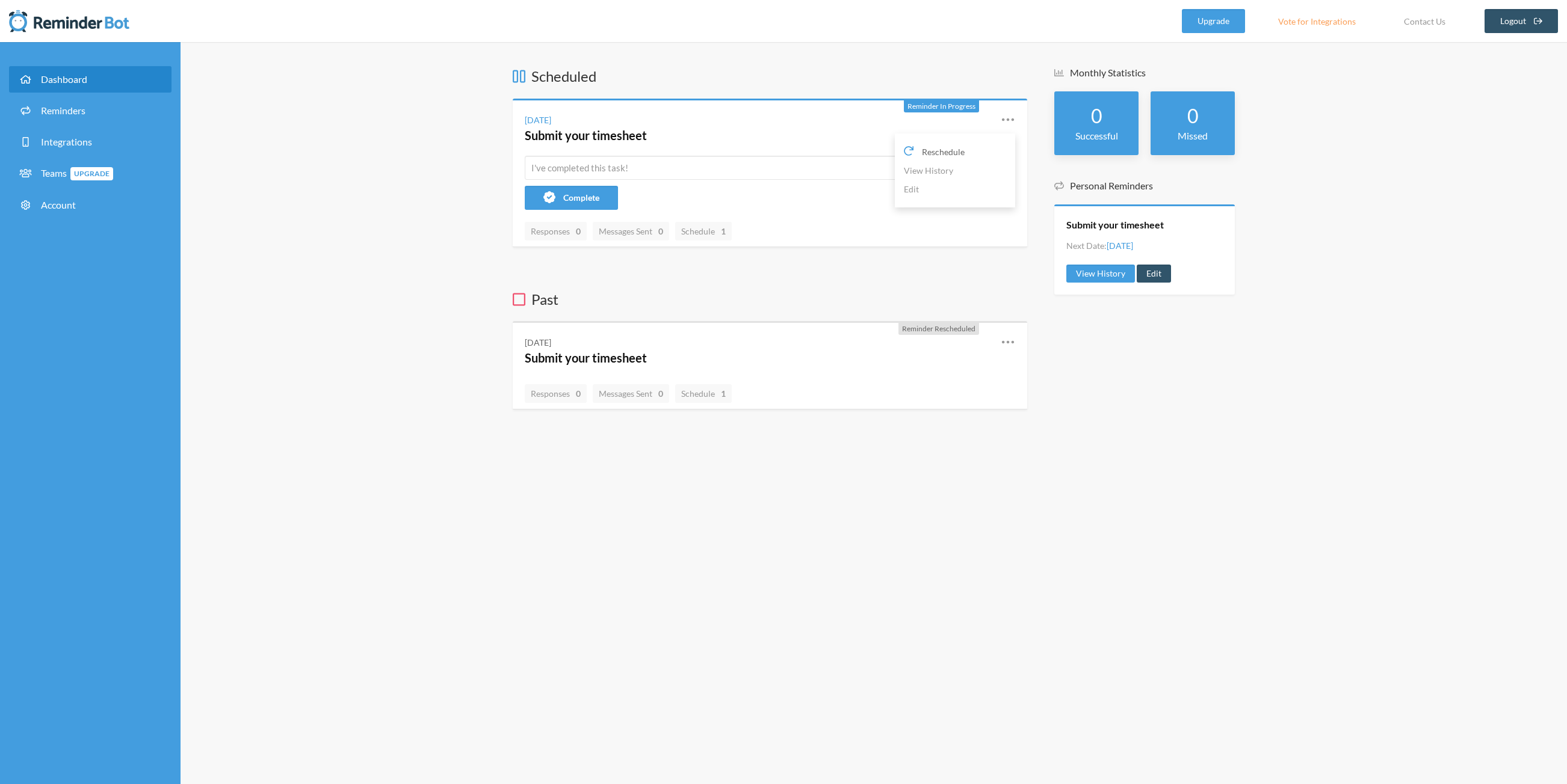
click at [975, 154] on link "Reschedule" at bounding box center [955, 152] width 102 height 18
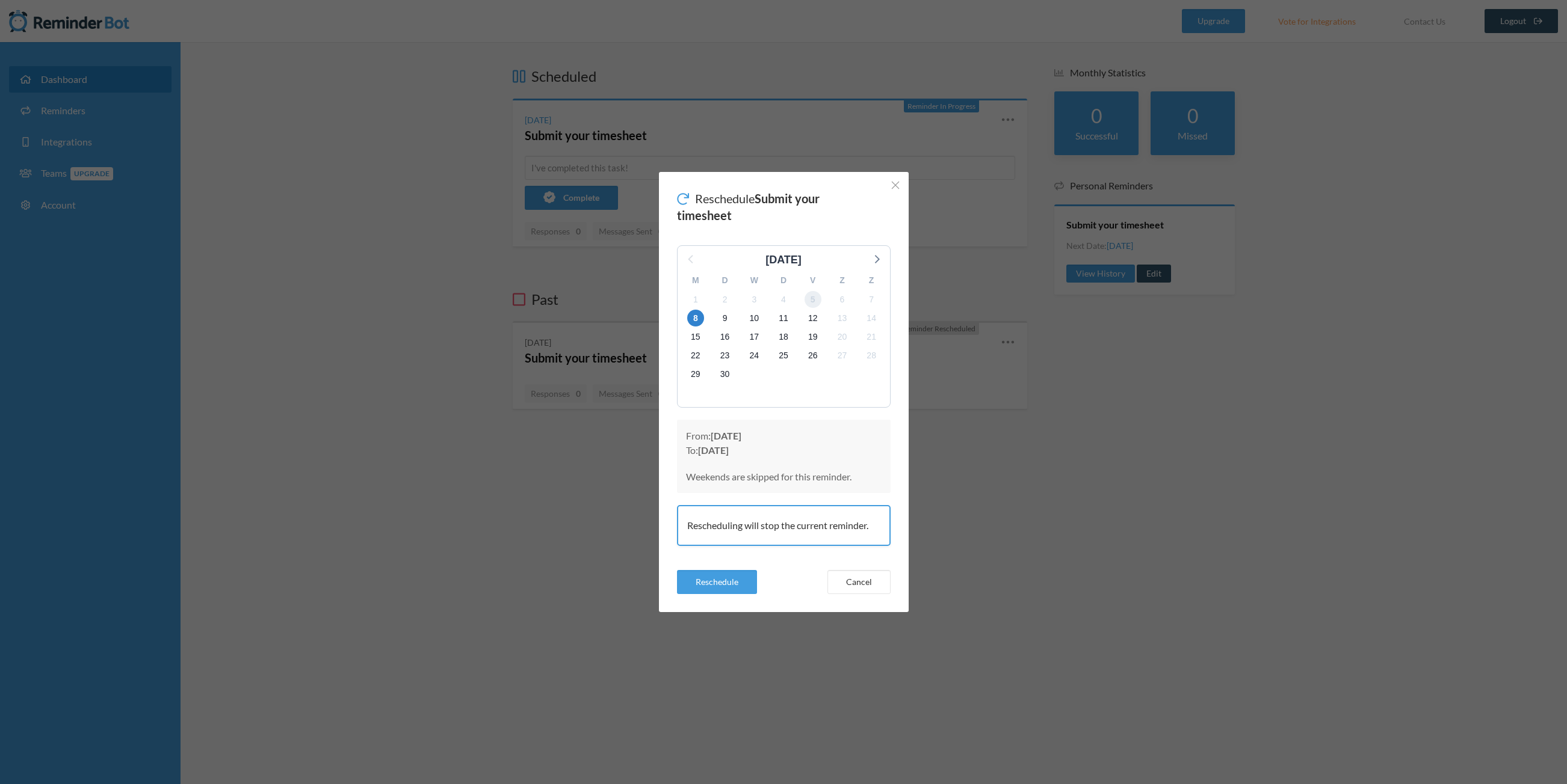
click at [817, 300] on span "5" at bounding box center [813, 300] width 17 height 17
click at [810, 300] on span "5" at bounding box center [813, 300] width 17 height 17
click at [697, 319] on span "8" at bounding box center [696, 318] width 17 height 17
click at [823, 294] on div "5" at bounding box center [812, 299] width 30 height 18
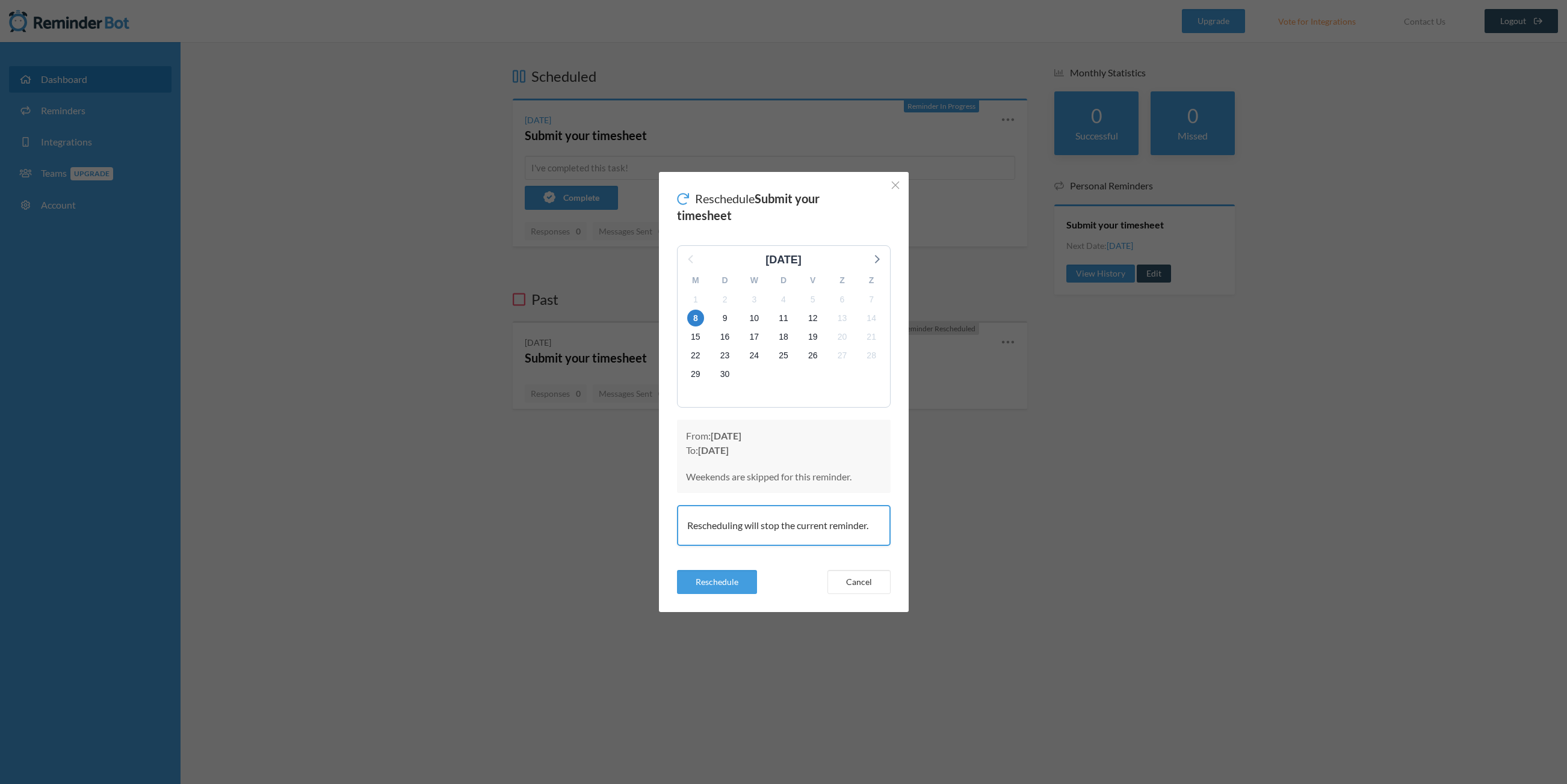
click at [814, 289] on div "V" at bounding box center [812, 280] width 30 height 18
click at [874, 585] on button "Cancel" at bounding box center [859, 582] width 63 height 24
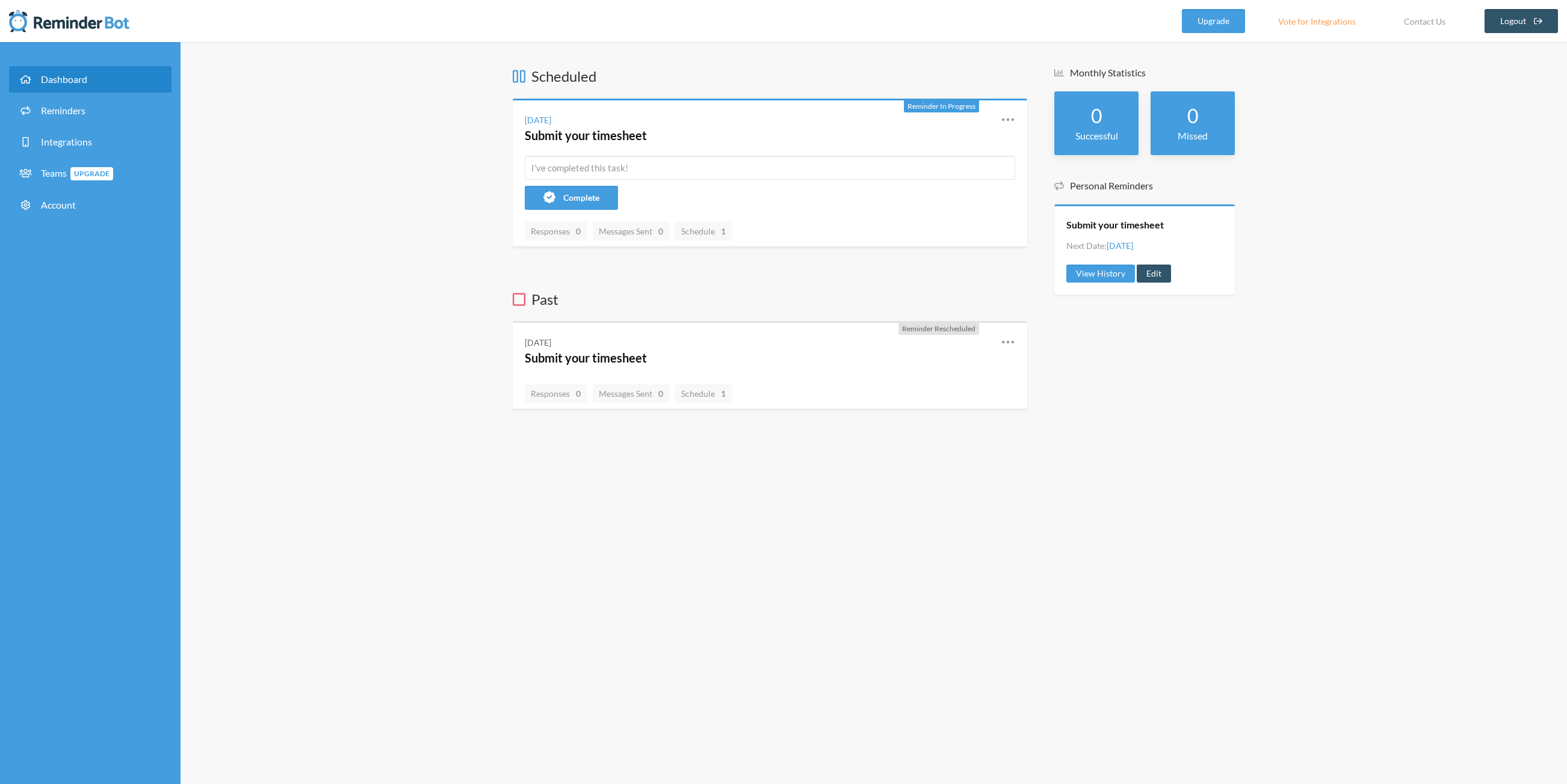
click at [518, 80] on icon at bounding box center [518, 76] width 13 height 13
click at [999, 117] on div "Reschedule View History Edit" at bounding box center [998, 127] width 32 height 31
click at [1014, 115] on icon at bounding box center [1008, 119] width 15 height 15
click at [671, 130] on h4 "Submit your timesheet" at bounding box center [753, 135] width 458 height 17
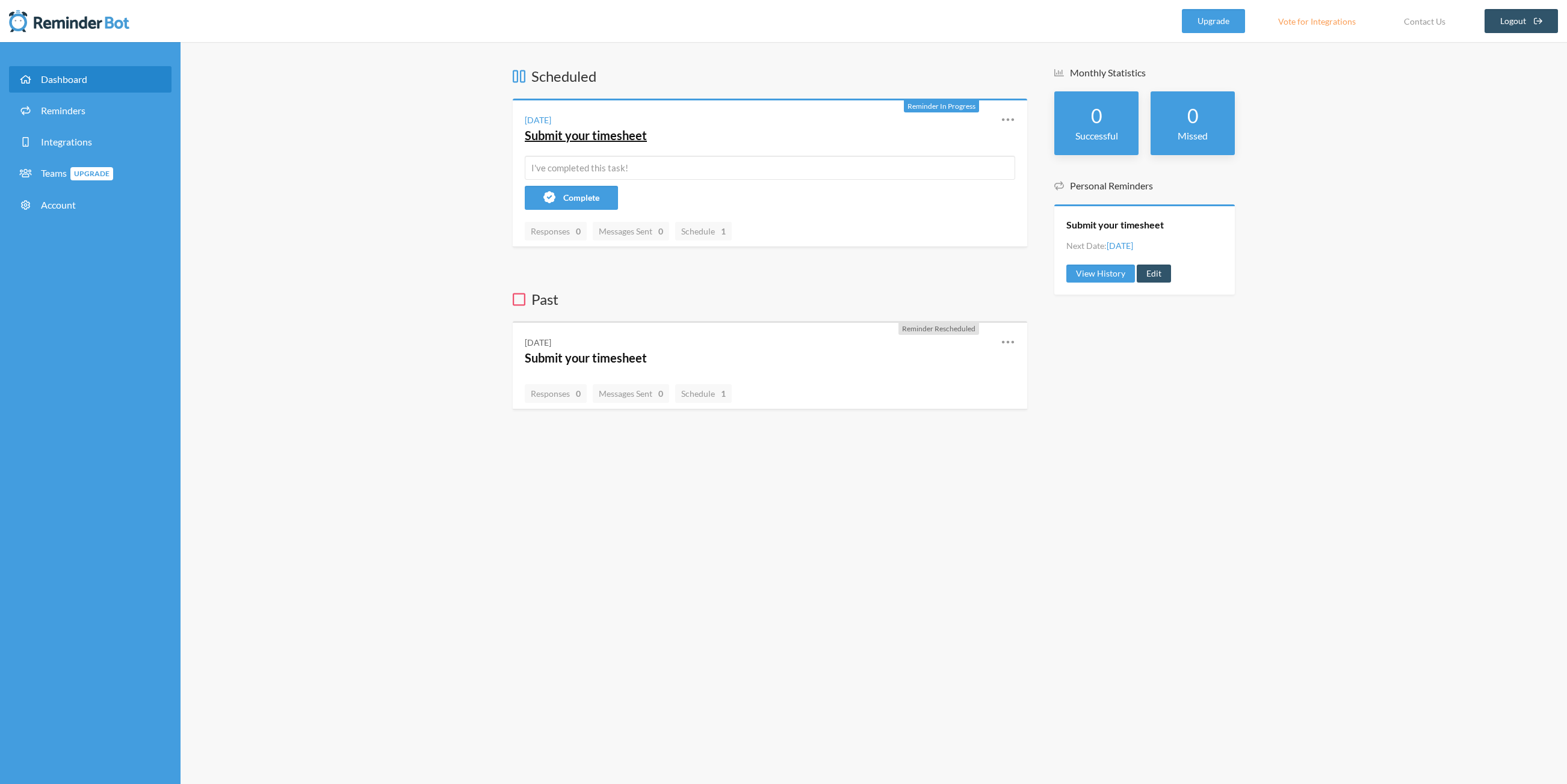
click at [619, 141] on link "Submit your timesheet" at bounding box center [586, 135] width 122 height 15
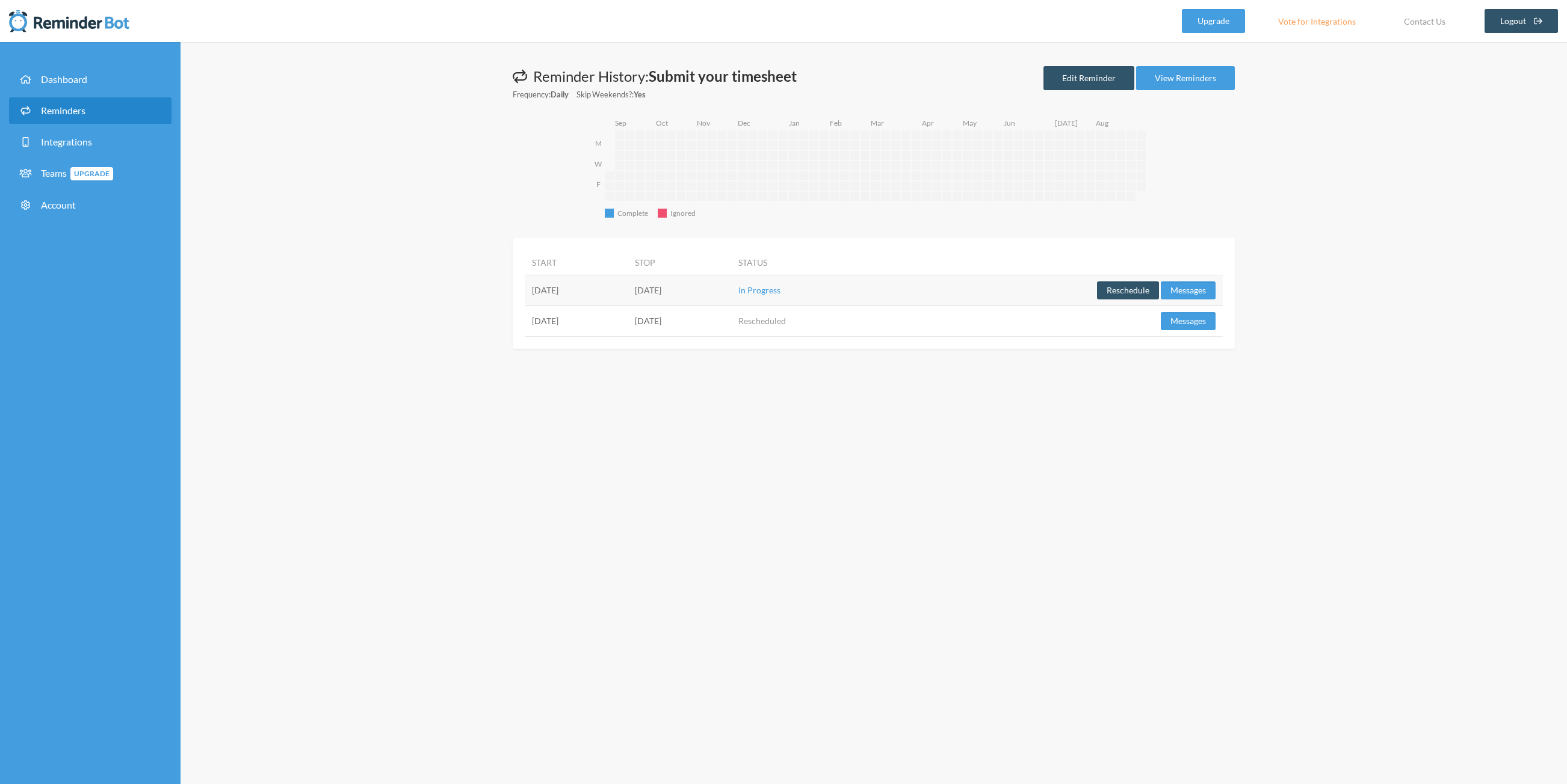
click at [1039, 69] on div "Reminder History: Submit your timesheet Frequency: Daily Skip Weekends?: Yes Ed…" at bounding box center [873, 83] width 722 height 35
click at [1059, 70] on link "Edit Reminder" at bounding box center [1089, 78] width 91 height 24
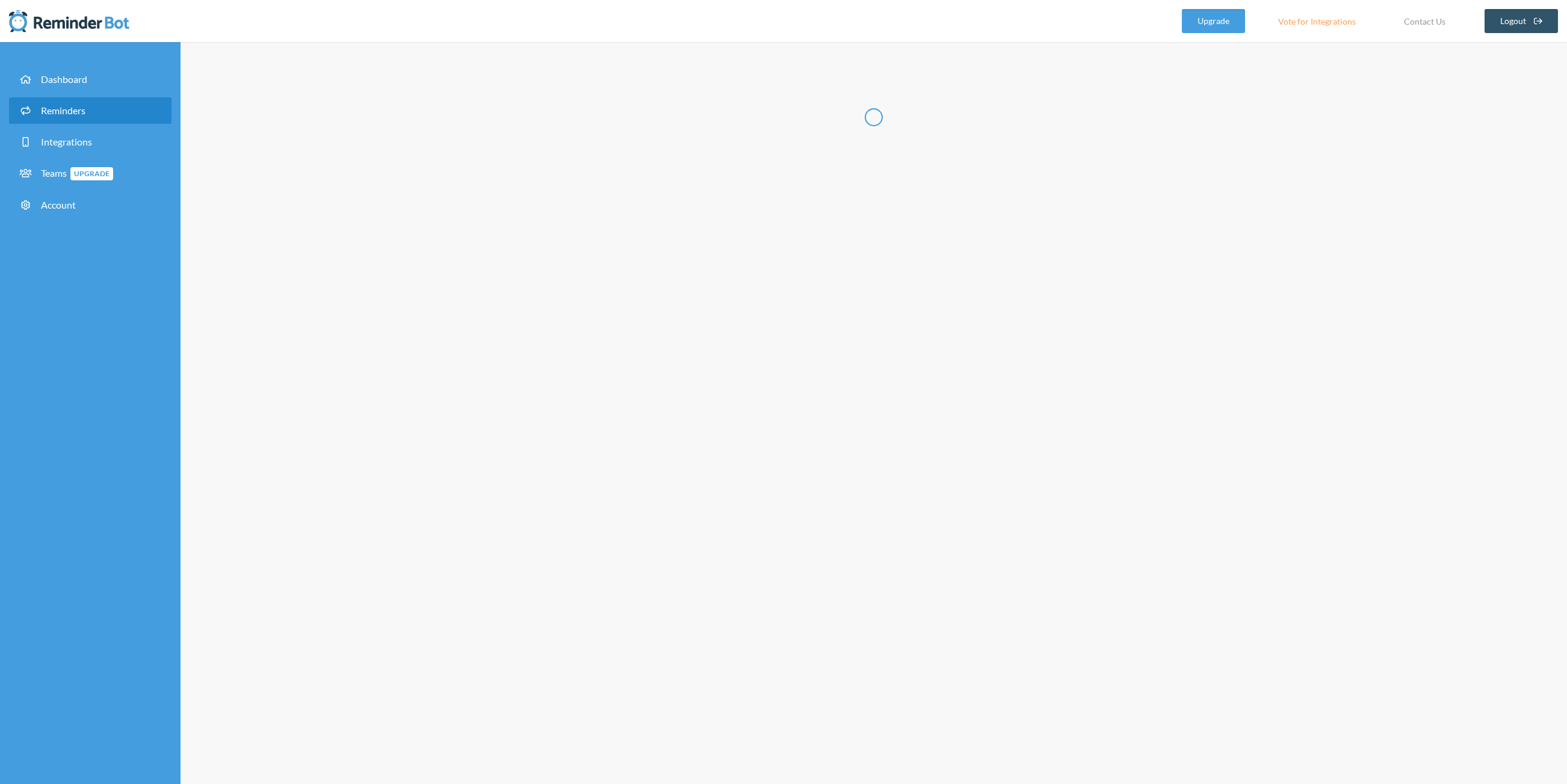
type input "Submit your timesheet"
select select "14:30:00"
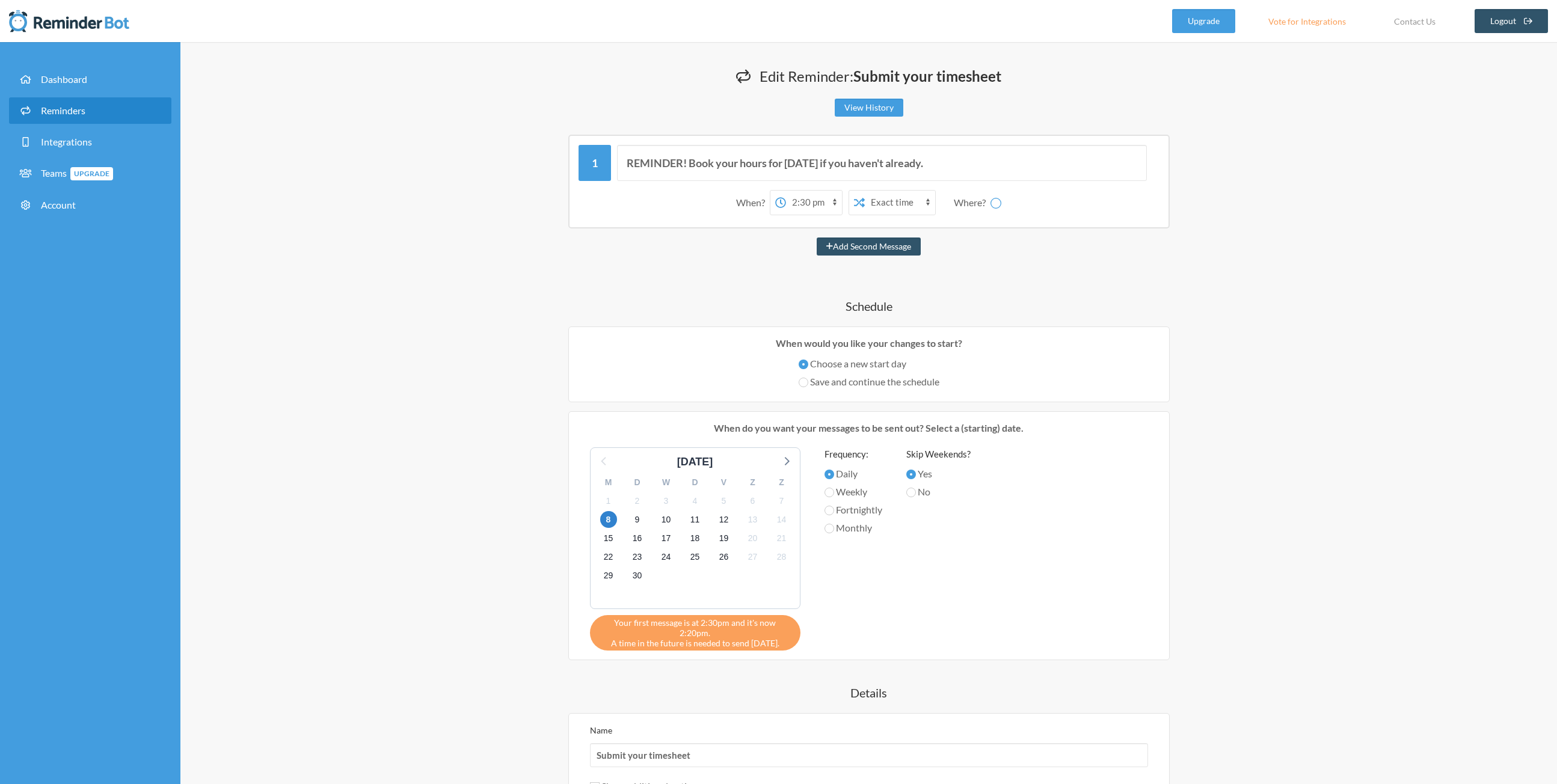
select select "spaces/AAQALWAUfNQ"
drag, startPoint x: 936, startPoint y: 167, endPoint x: 688, endPoint y: 167, distance: 248.0
click at [688, 167] on input "REMINDER! Book your hours for today if you haven't already." at bounding box center [882, 163] width 530 height 36
